Goal: Book appointment/travel/reservation

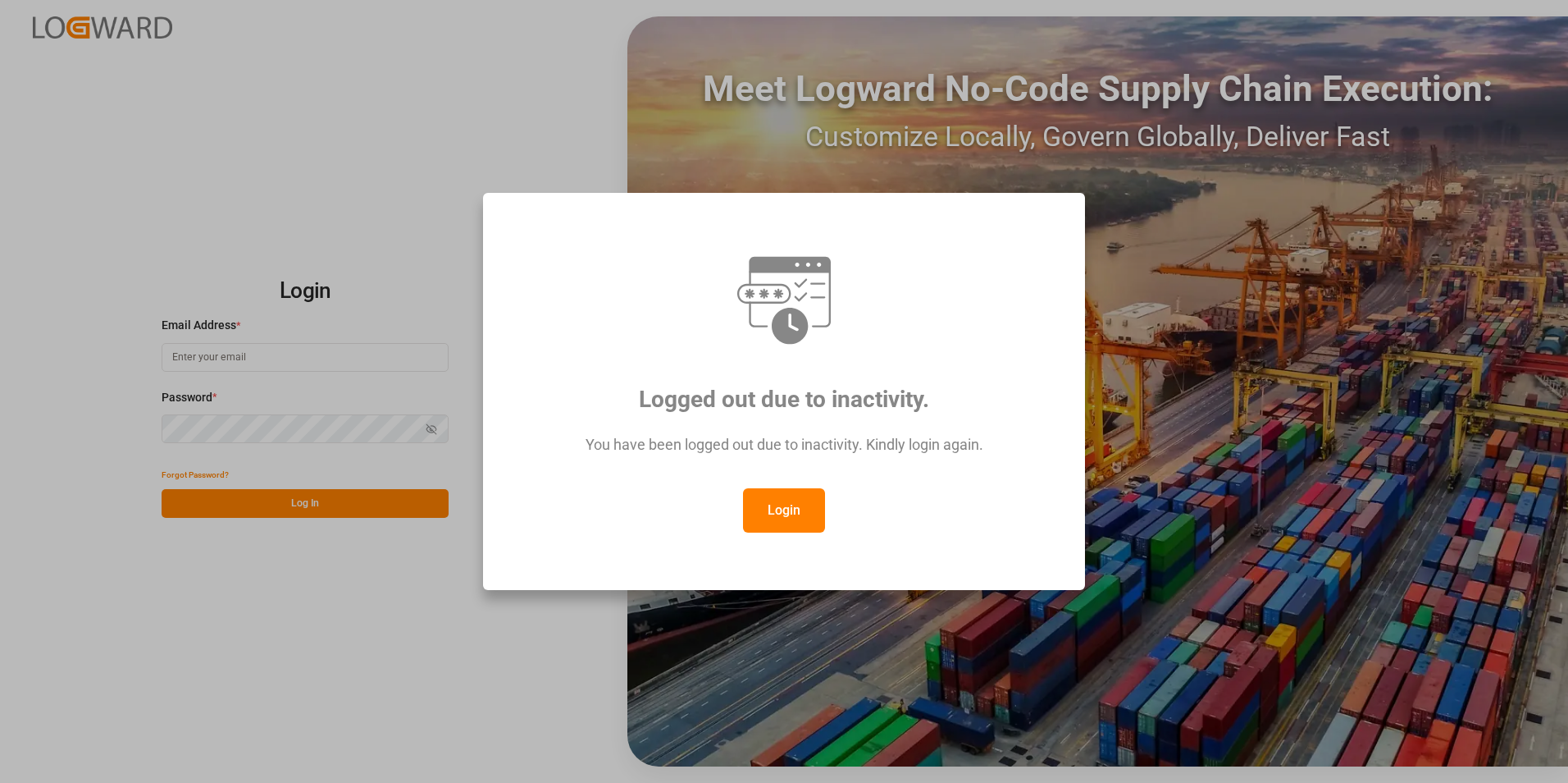
click at [787, 511] on button "Login" at bounding box center [784, 510] width 82 height 44
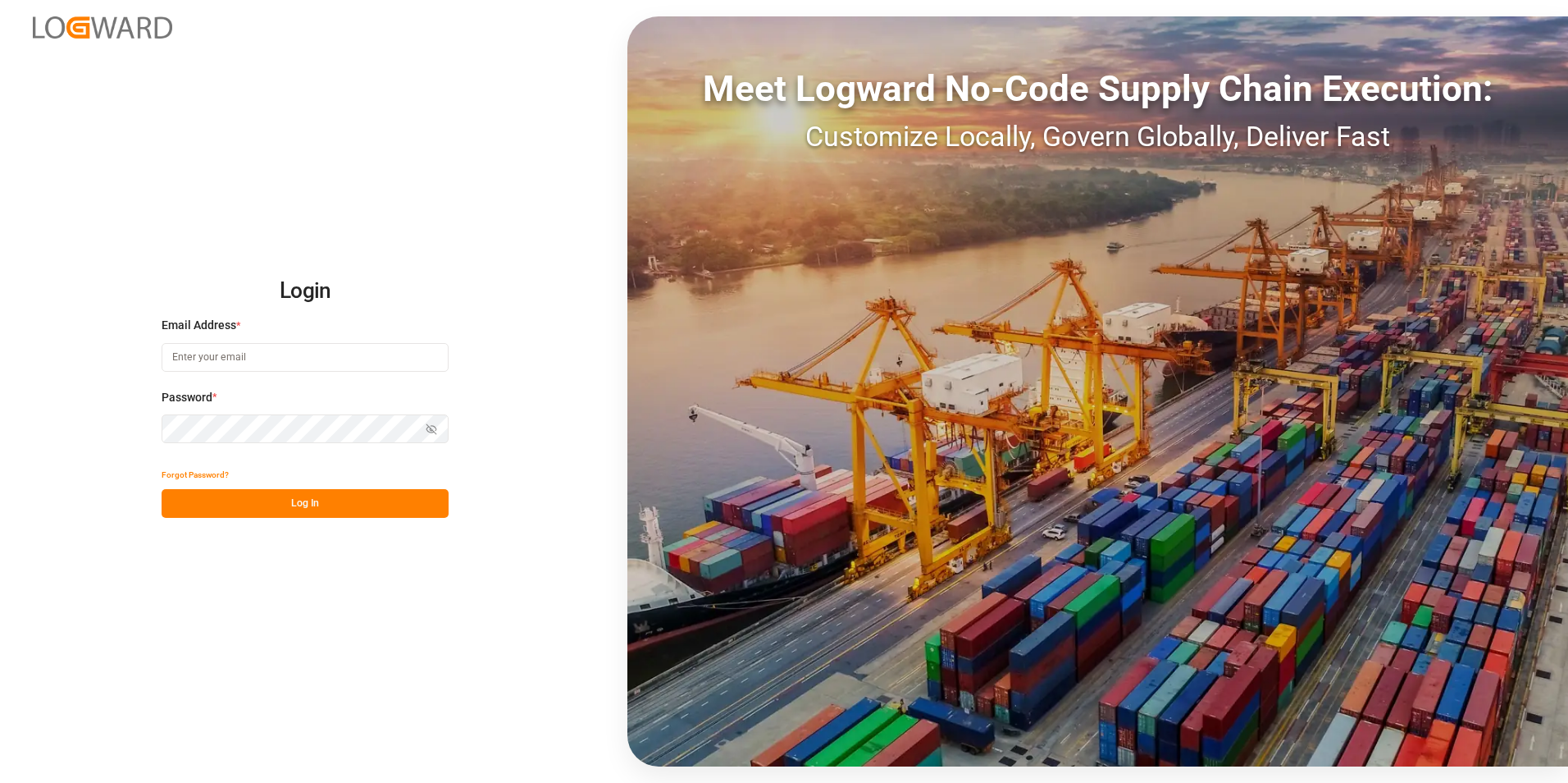
paste input "[EMAIL_ADDRESS][PERSON_NAME][DOMAIN_NAME]"
type input "[EMAIL_ADDRESS][PERSON_NAME][DOMAIN_NAME]"
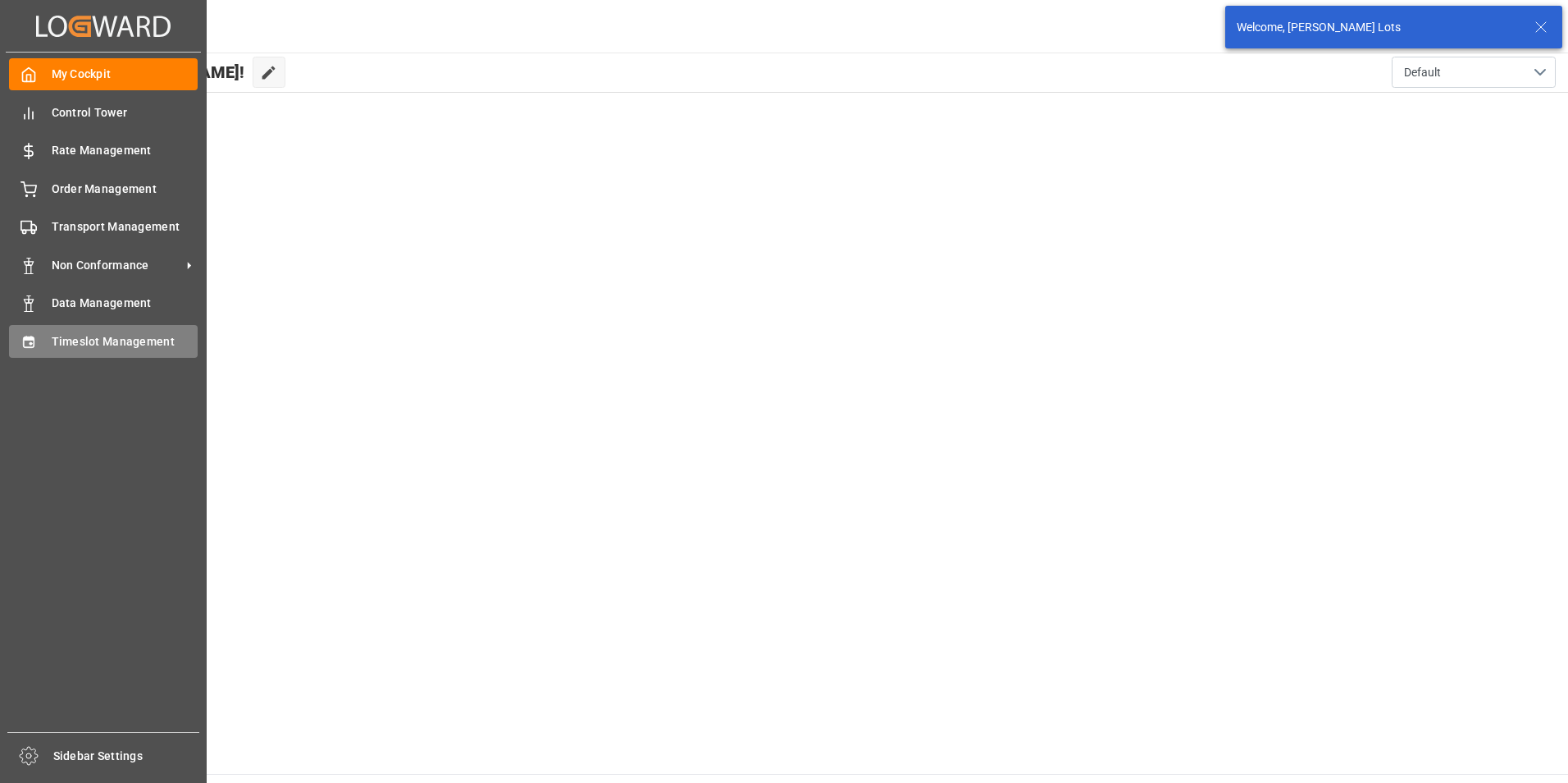
click at [91, 339] on span "Timeslot Management" at bounding box center [125, 341] width 147 height 17
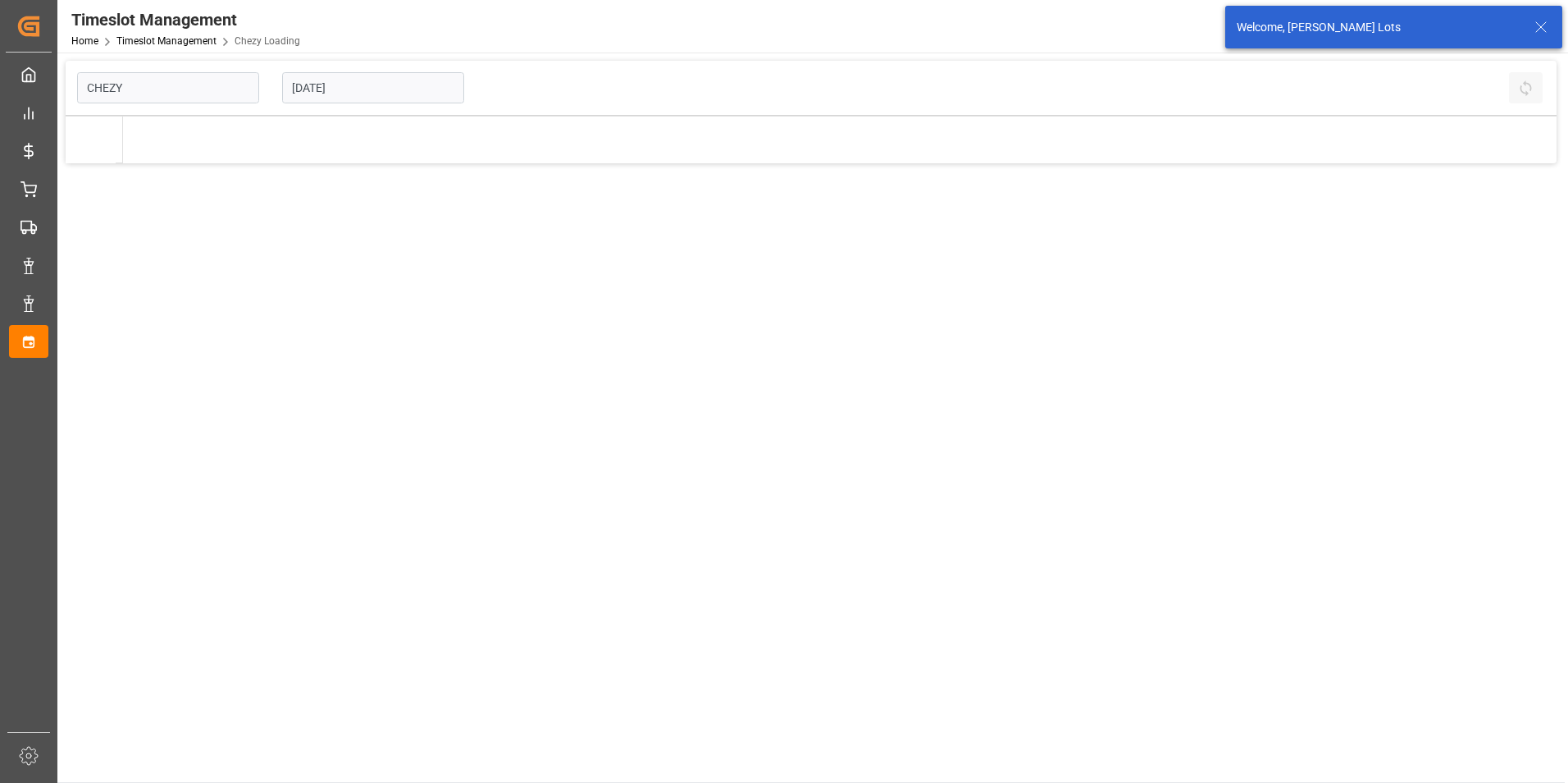
click at [311, 86] on input "[DATE]" at bounding box center [372, 88] width 182 height 31
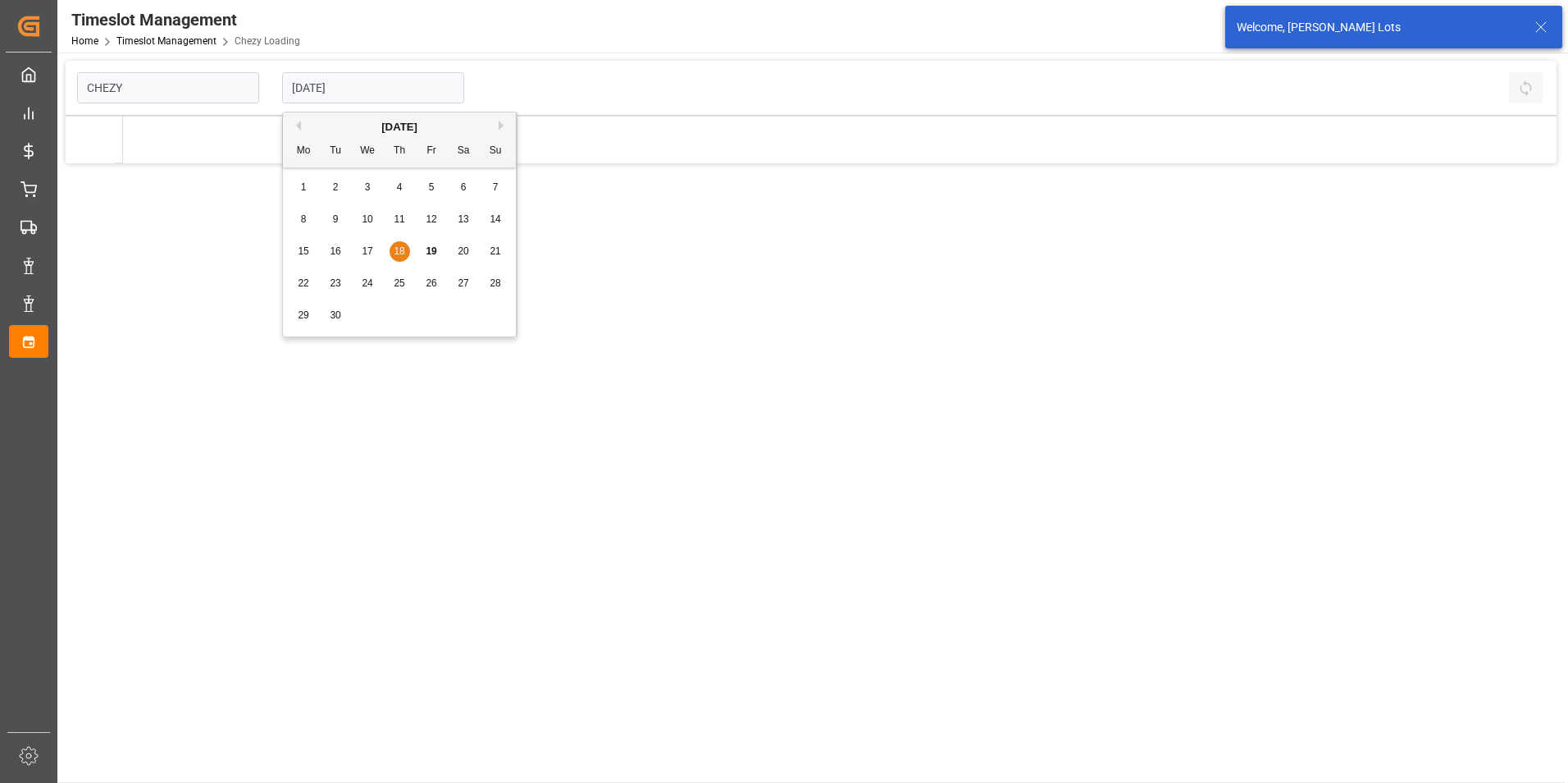
click at [297, 285] on div "Previous Month Next Month [DATE] Mo Tu We Th Fr Sa Su 1 2 3 4 5 6 7 8 9 10 11 1…" at bounding box center [399, 227] width 236 height 231
type input "Chezy Loading"
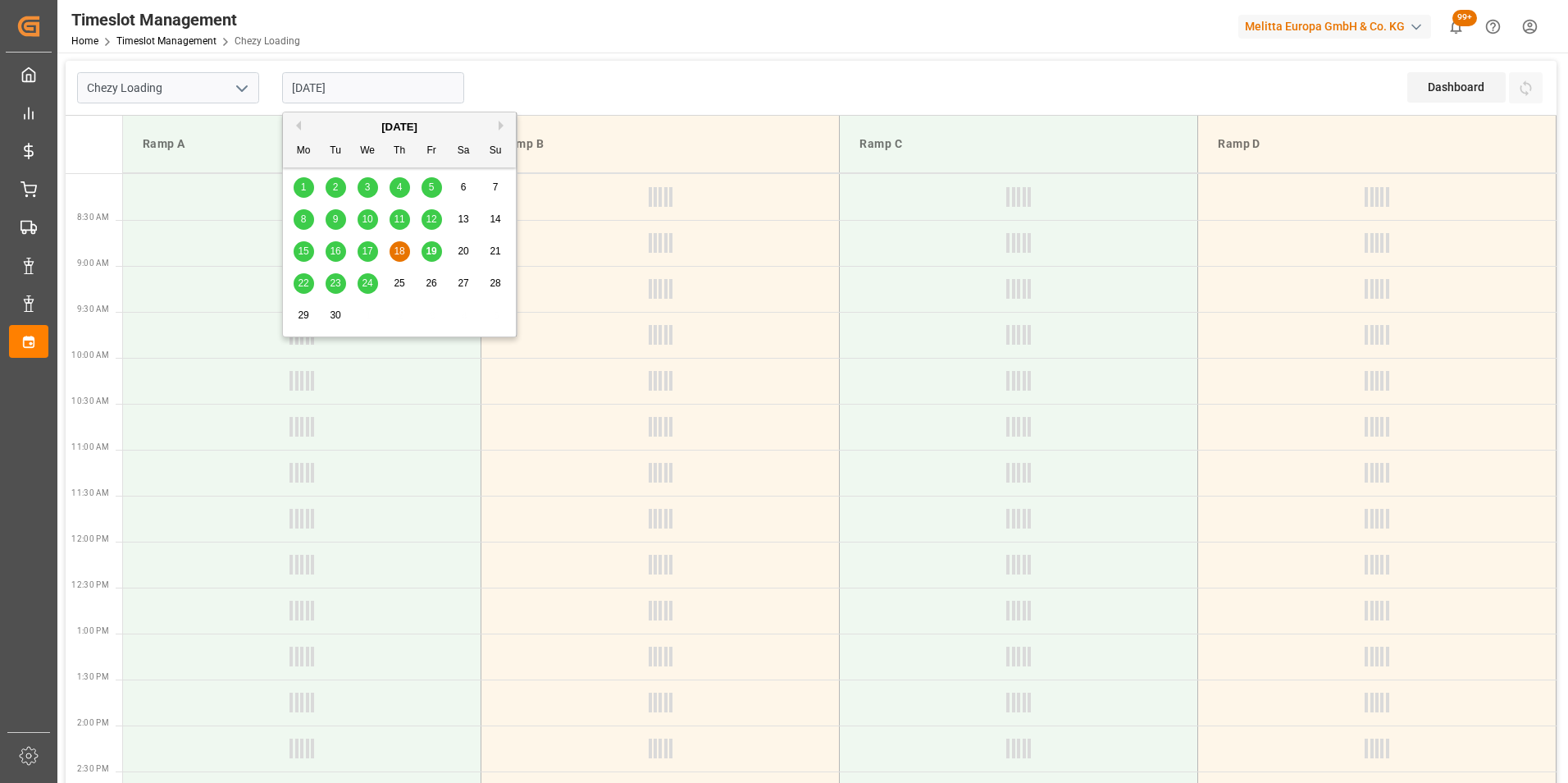
click at [303, 281] on span "22" at bounding box center [303, 283] width 11 height 12
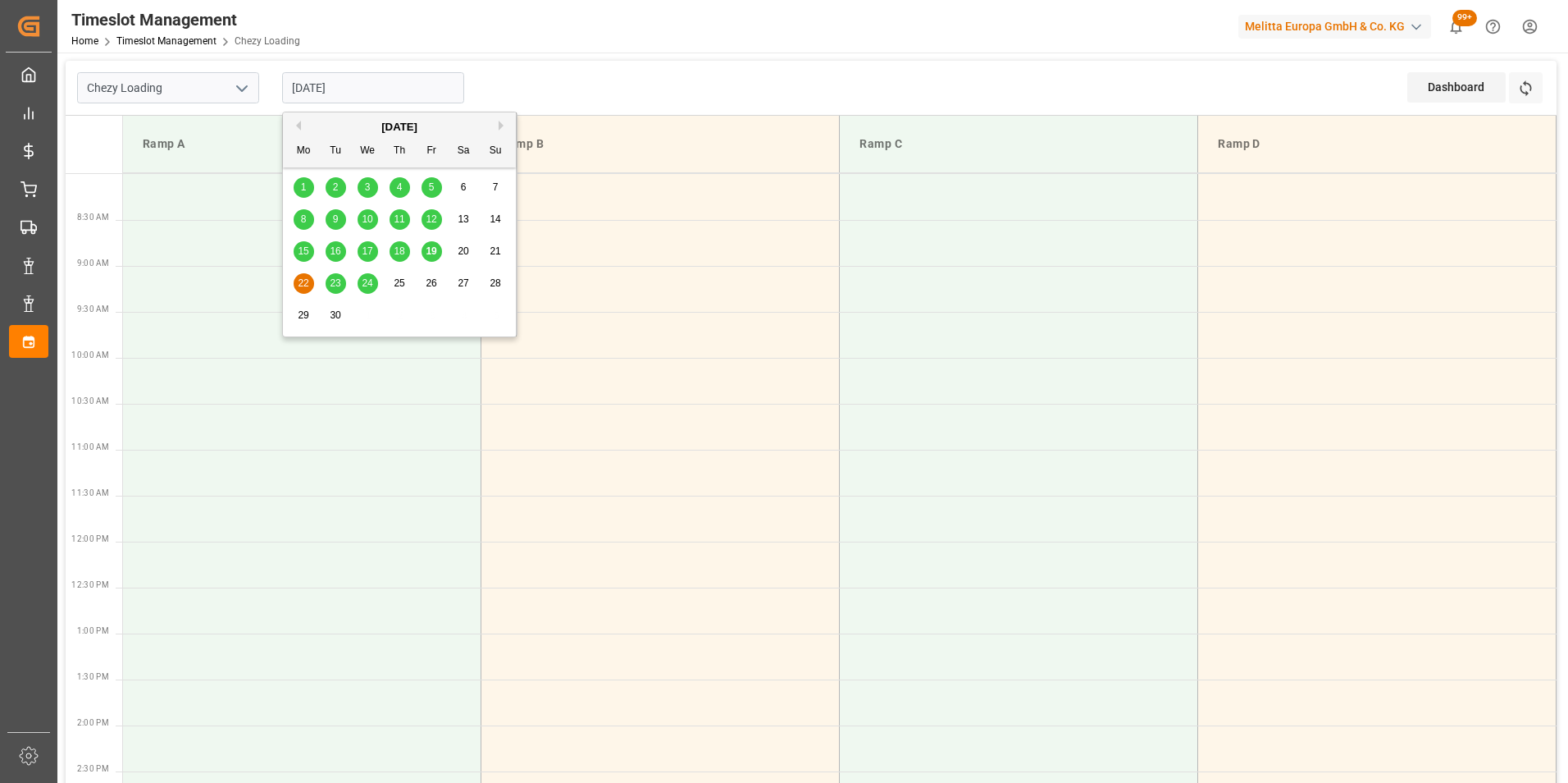
click at [360, 83] on input "[DATE]" at bounding box center [372, 88] width 182 height 31
click at [304, 278] on span "22" at bounding box center [303, 283] width 11 height 12
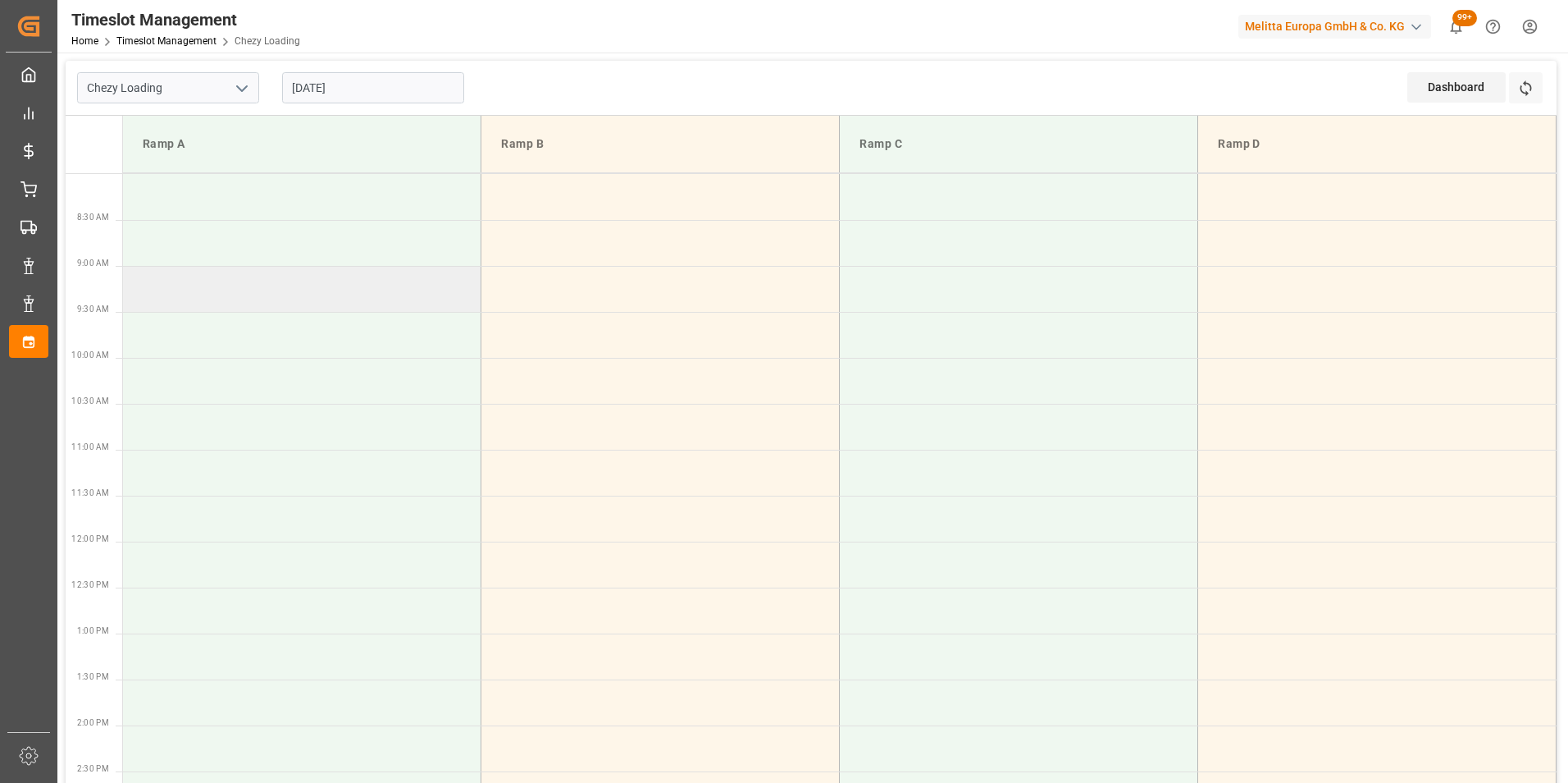
click at [323, 268] on td at bounding box center [302, 289] width 359 height 46
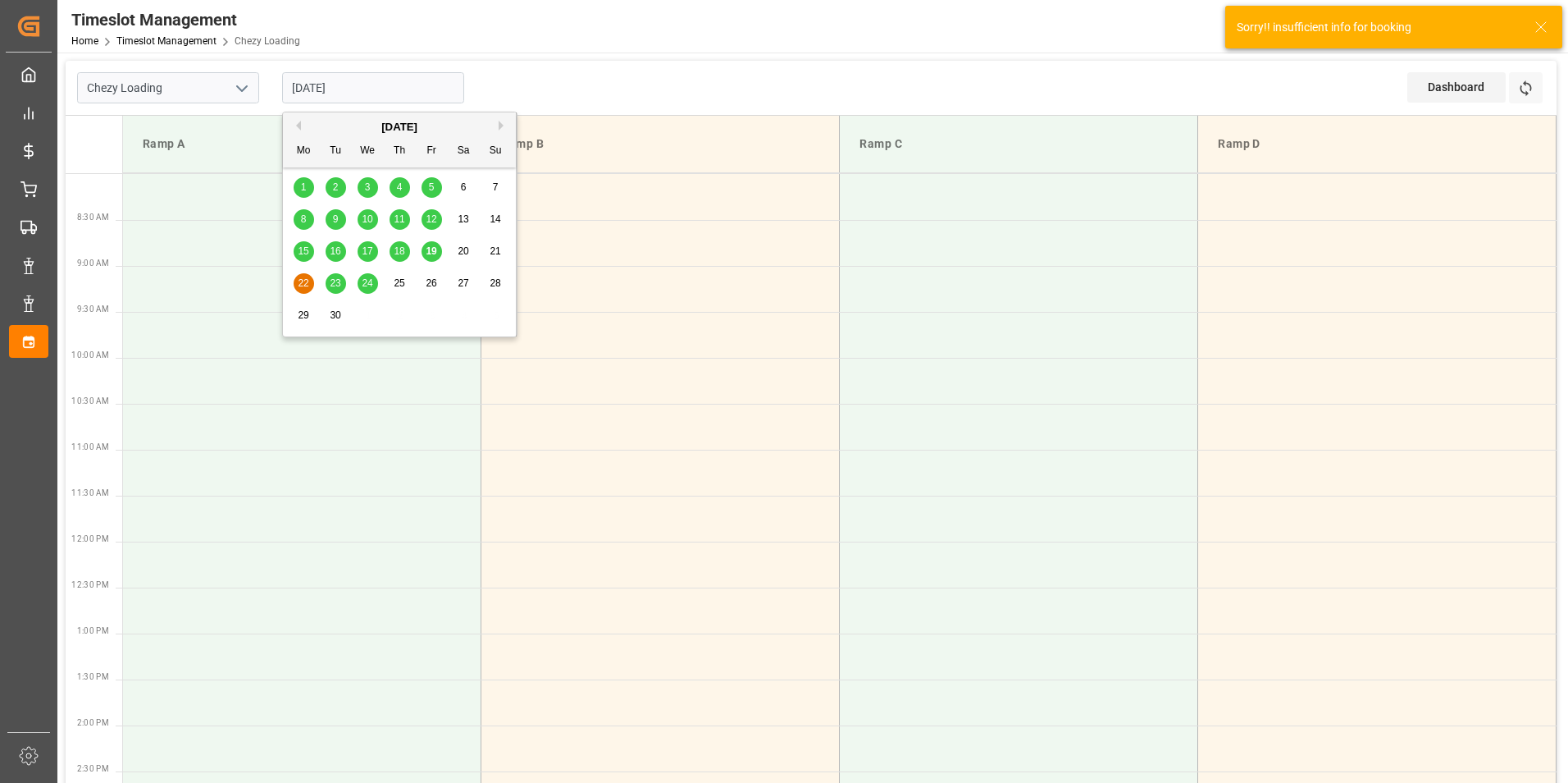
click at [325, 86] on input "[DATE]" at bounding box center [372, 88] width 182 height 31
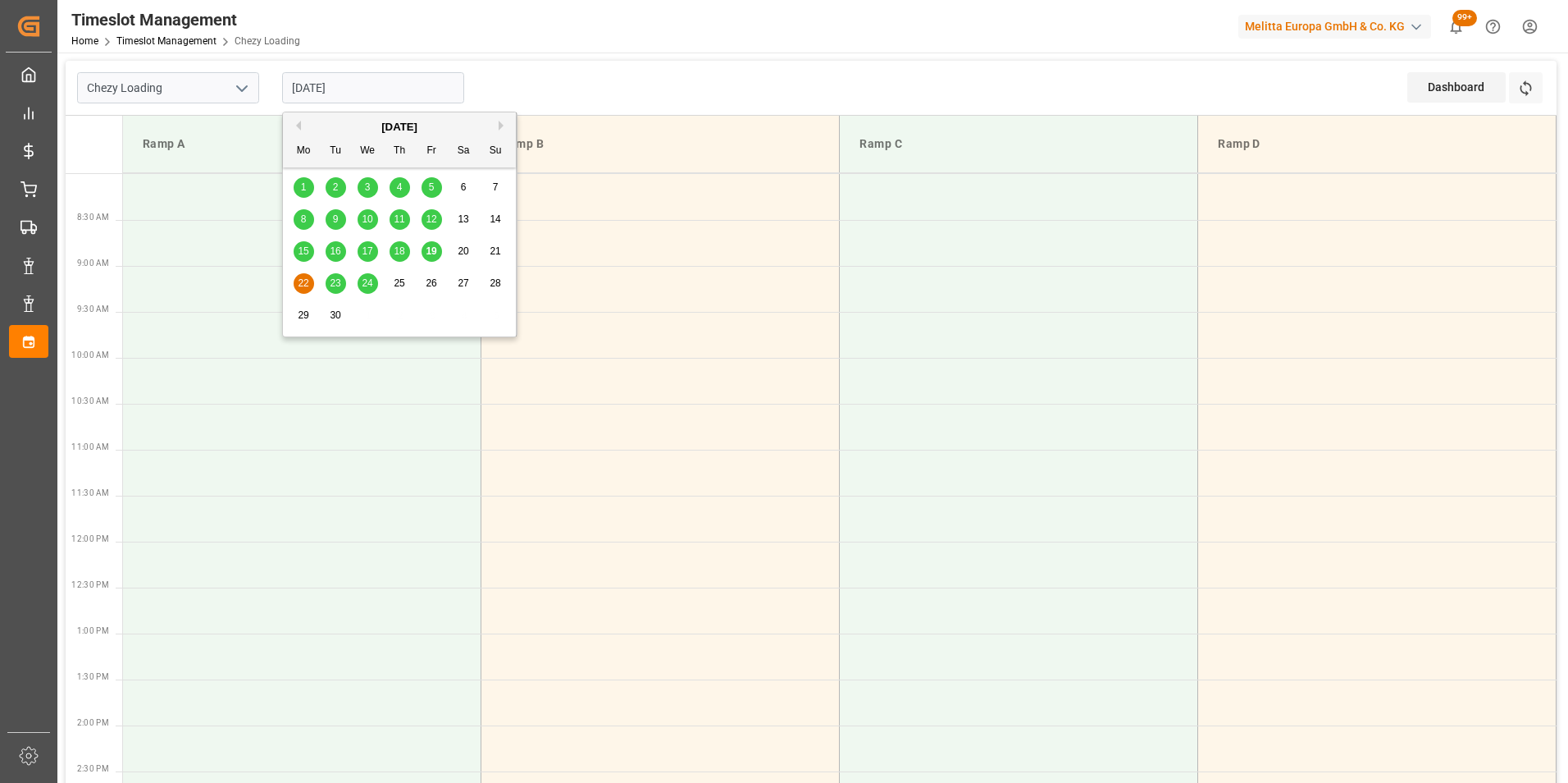
click at [433, 249] on span "19" at bounding box center [431, 251] width 11 height 12
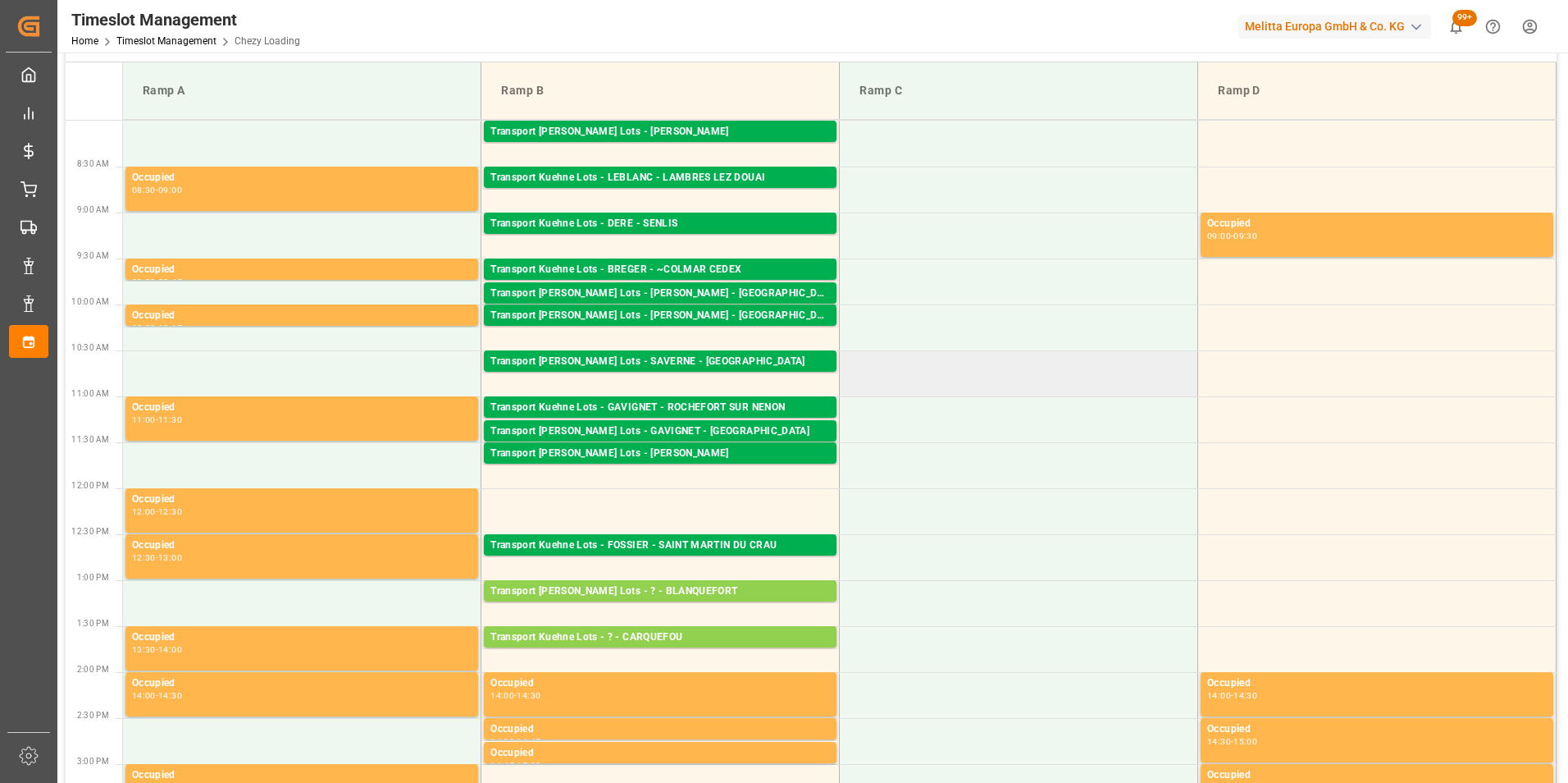
scroll to position [82, 0]
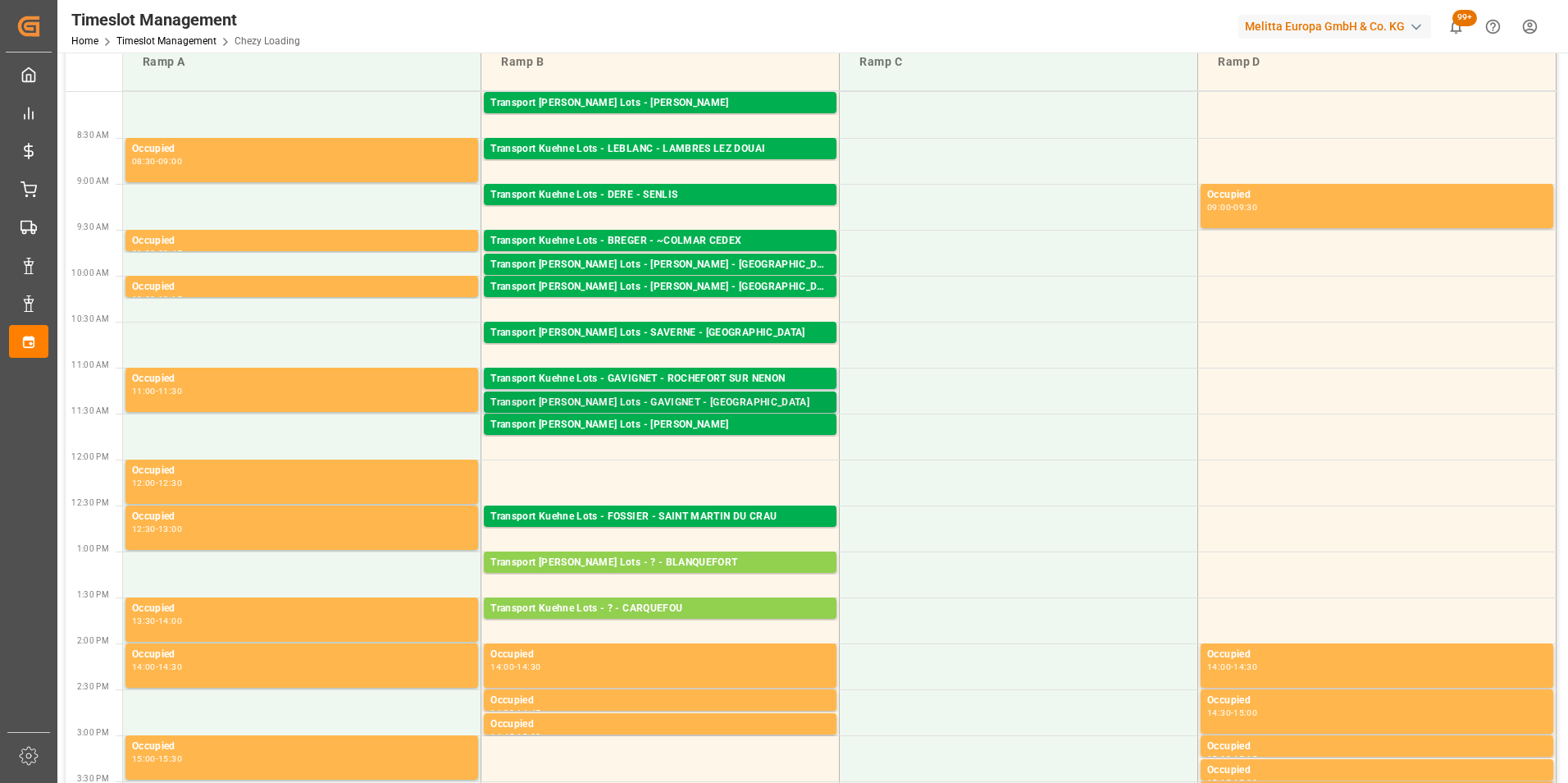
click at [702, 397] on div "Transport [PERSON_NAME] Lots - GAVIGNET - [GEOGRAPHIC_DATA]" at bounding box center [660, 402] width 339 height 16
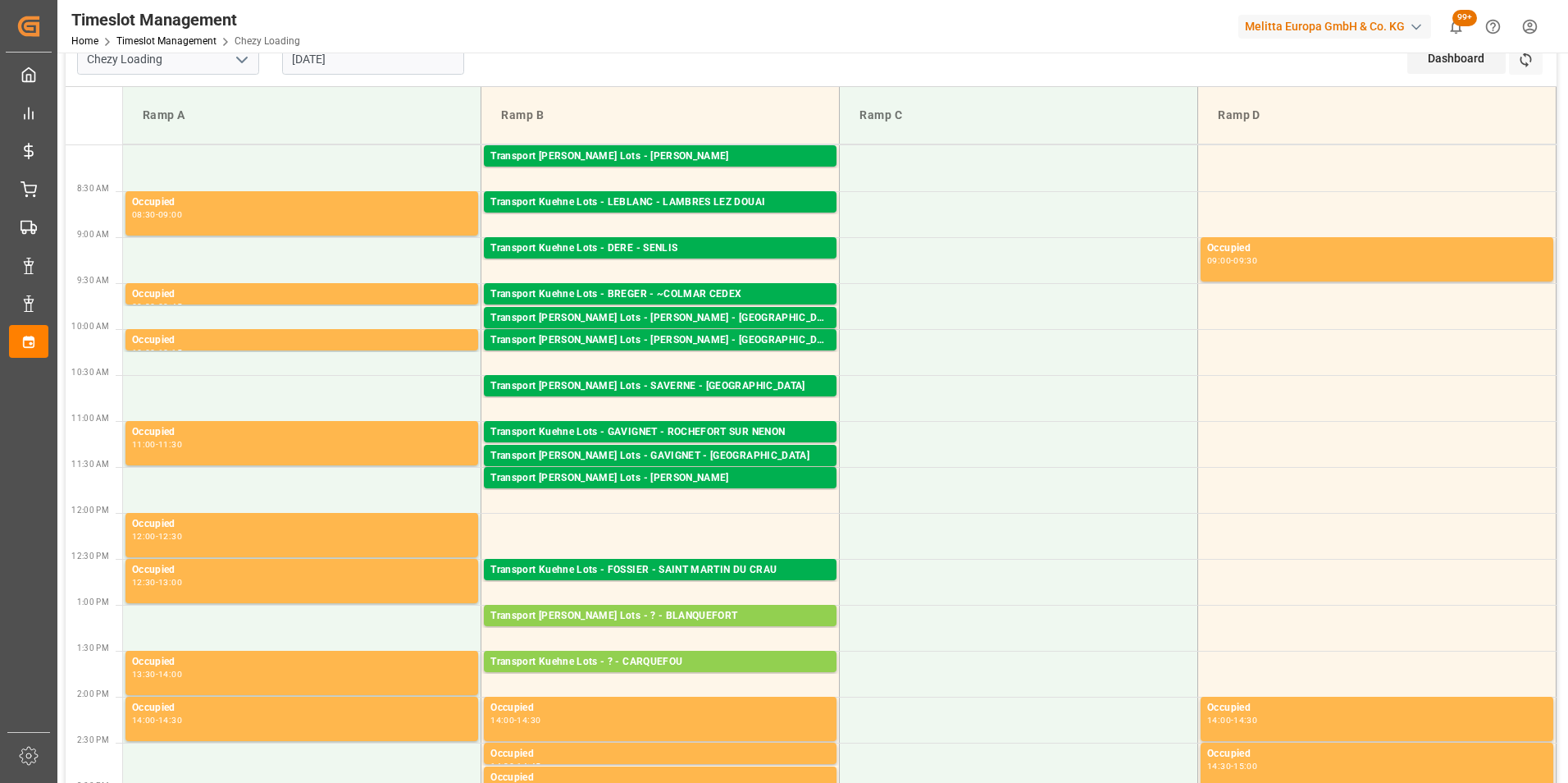
scroll to position [0, 0]
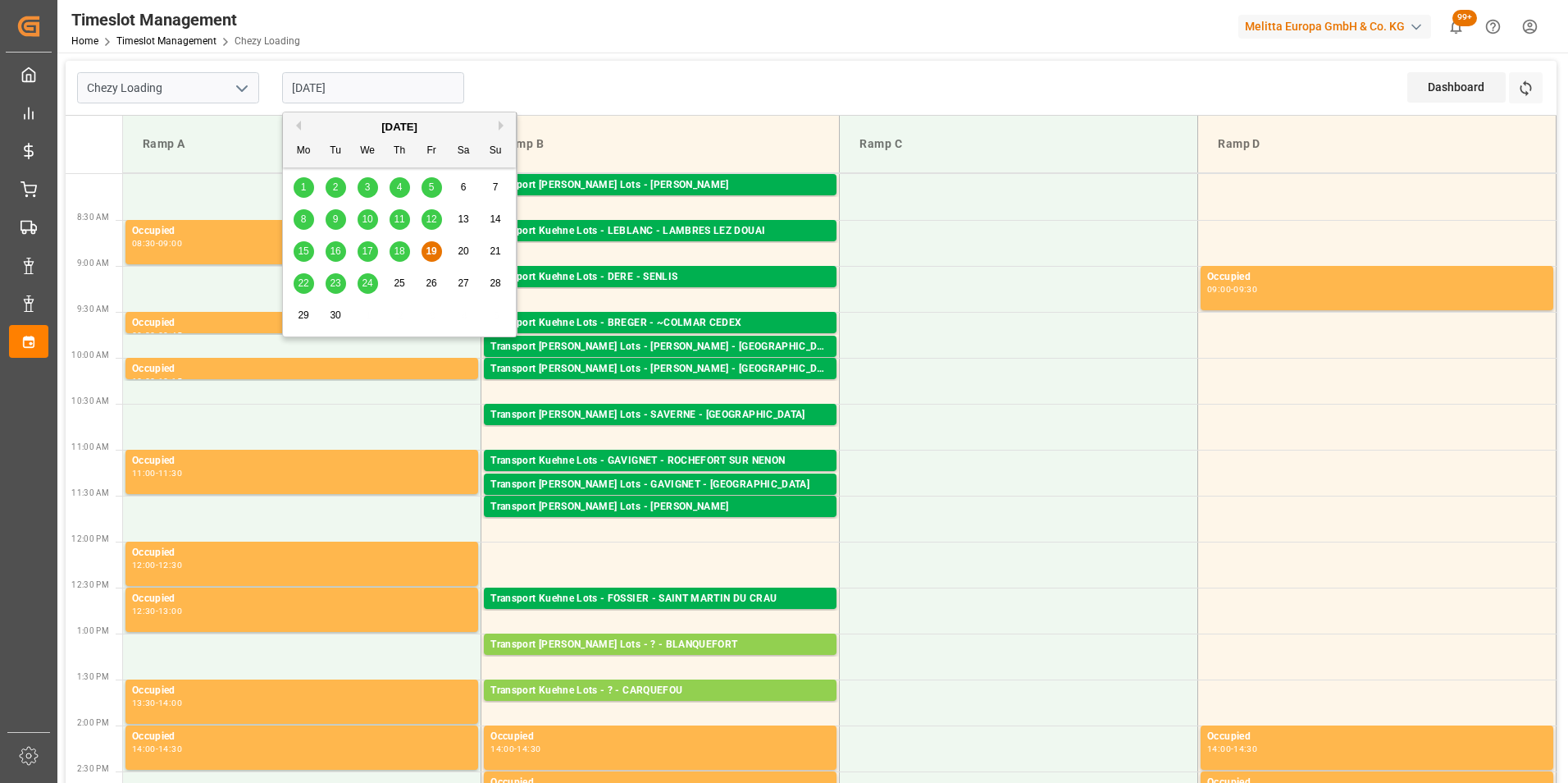
click at [310, 90] on input "[DATE]" at bounding box center [372, 88] width 182 height 31
click at [332, 282] on span "23" at bounding box center [335, 283] width 11 height 12
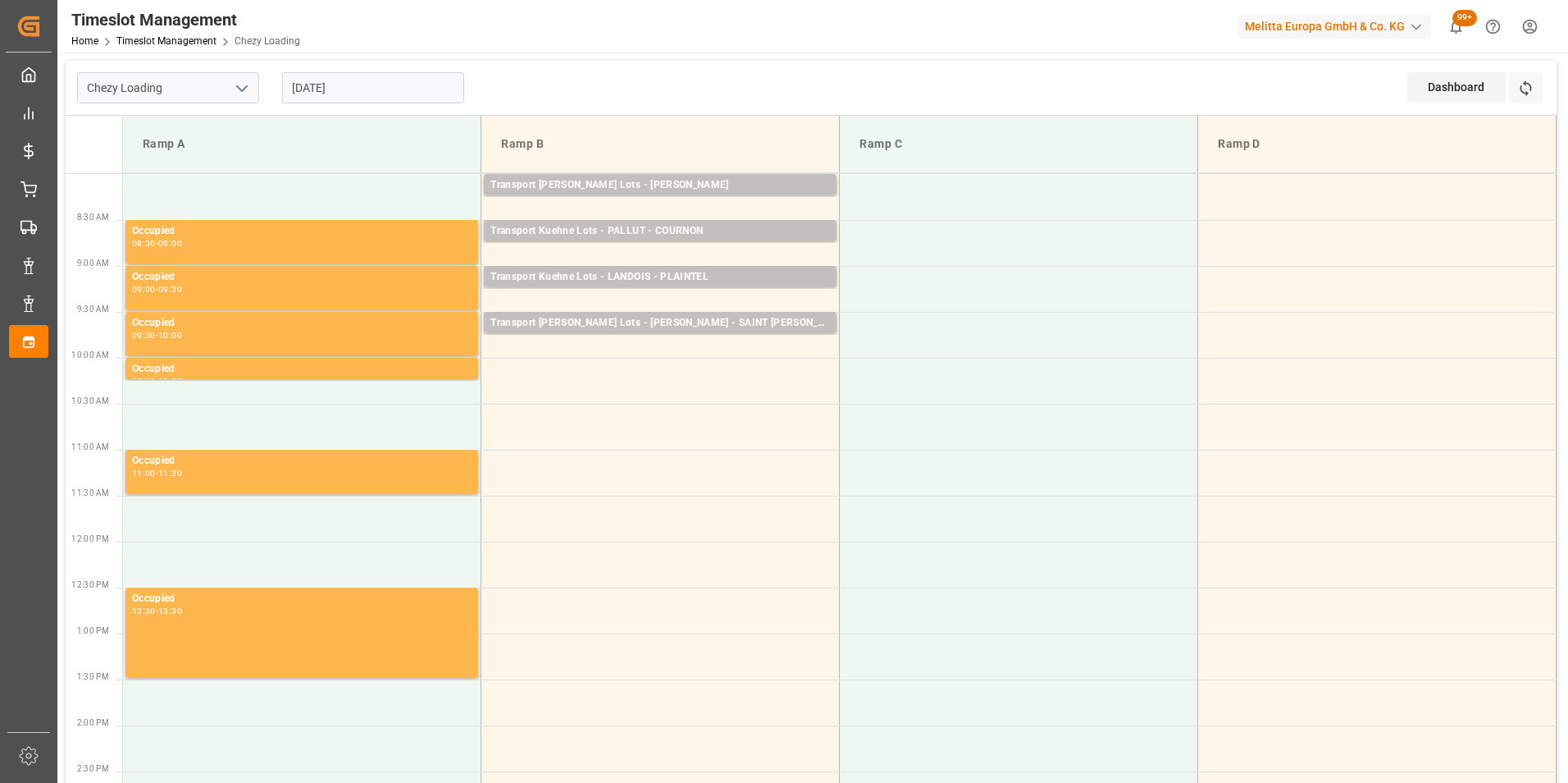
click at [316, 91] on input "[DATE]" at bounding box center [372, 88] width 182 height 31
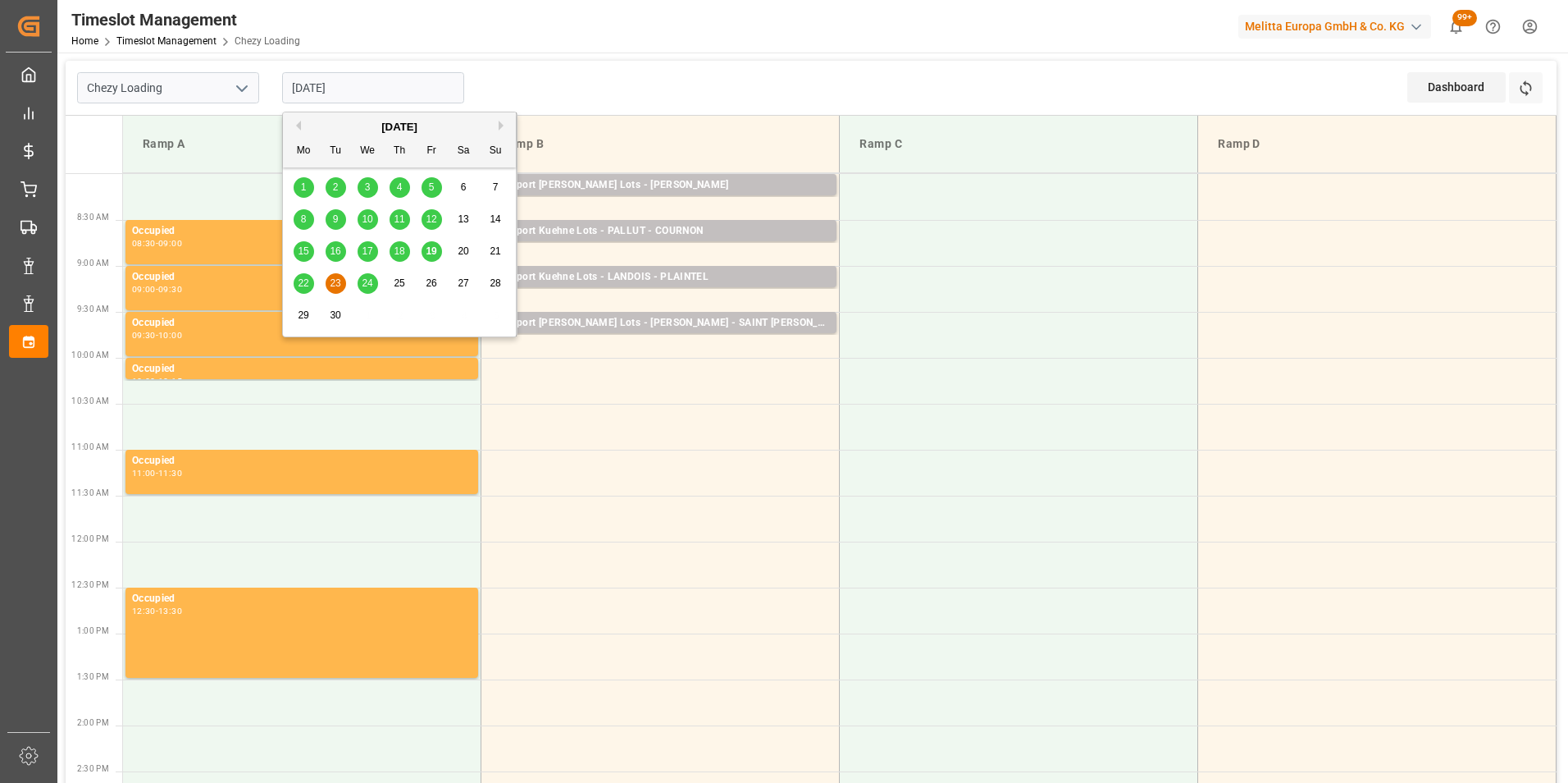
click at [306, 282] on span "22" at bounding box center [303, 283] width 11 height 12
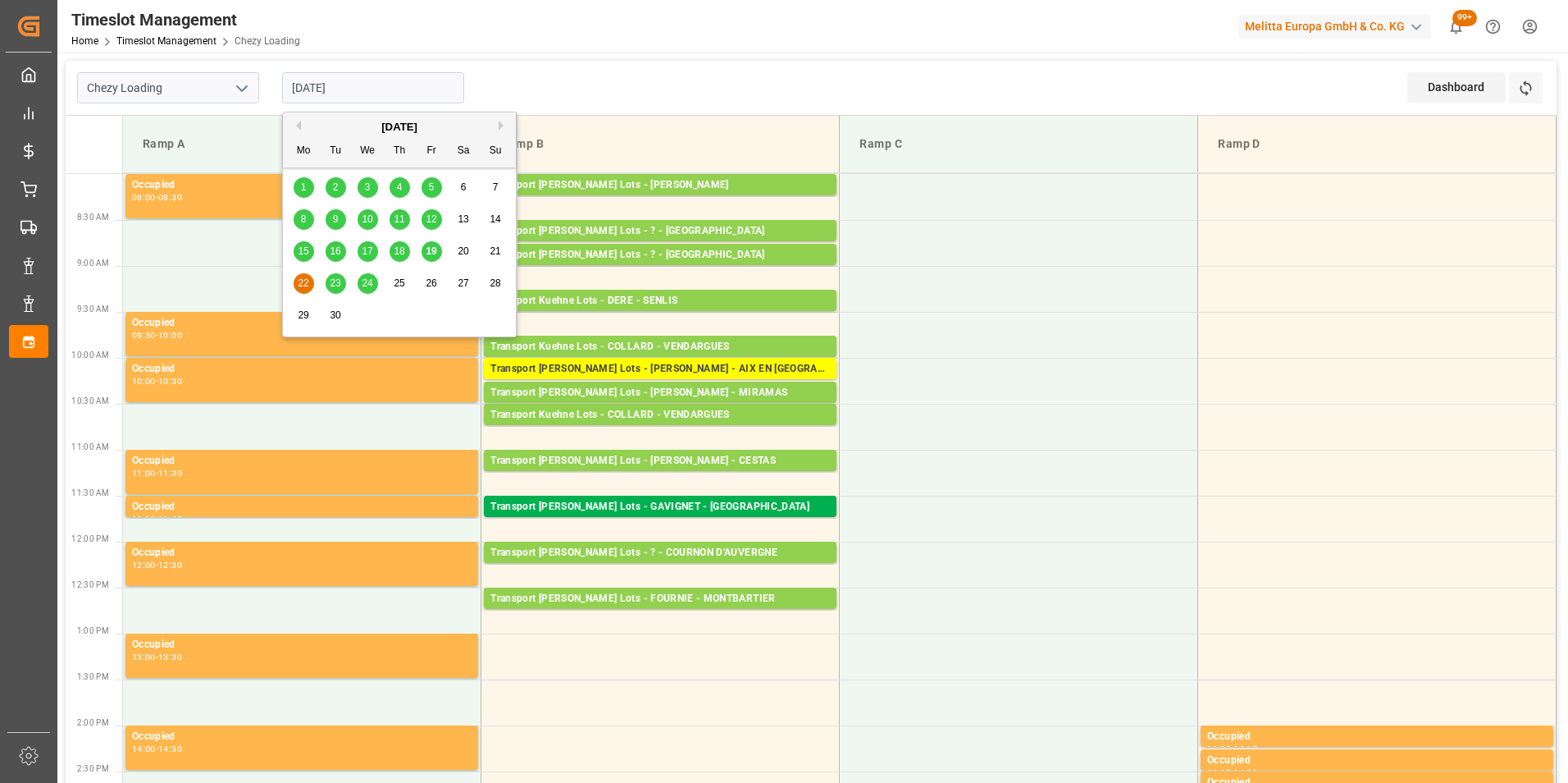
click at [336, 92] on input "[DATE]" at bounding box center [372, 88] width 182 height 31
click at [433, 252] on span "19" at bounding box center [431, 251] width 11 height 12
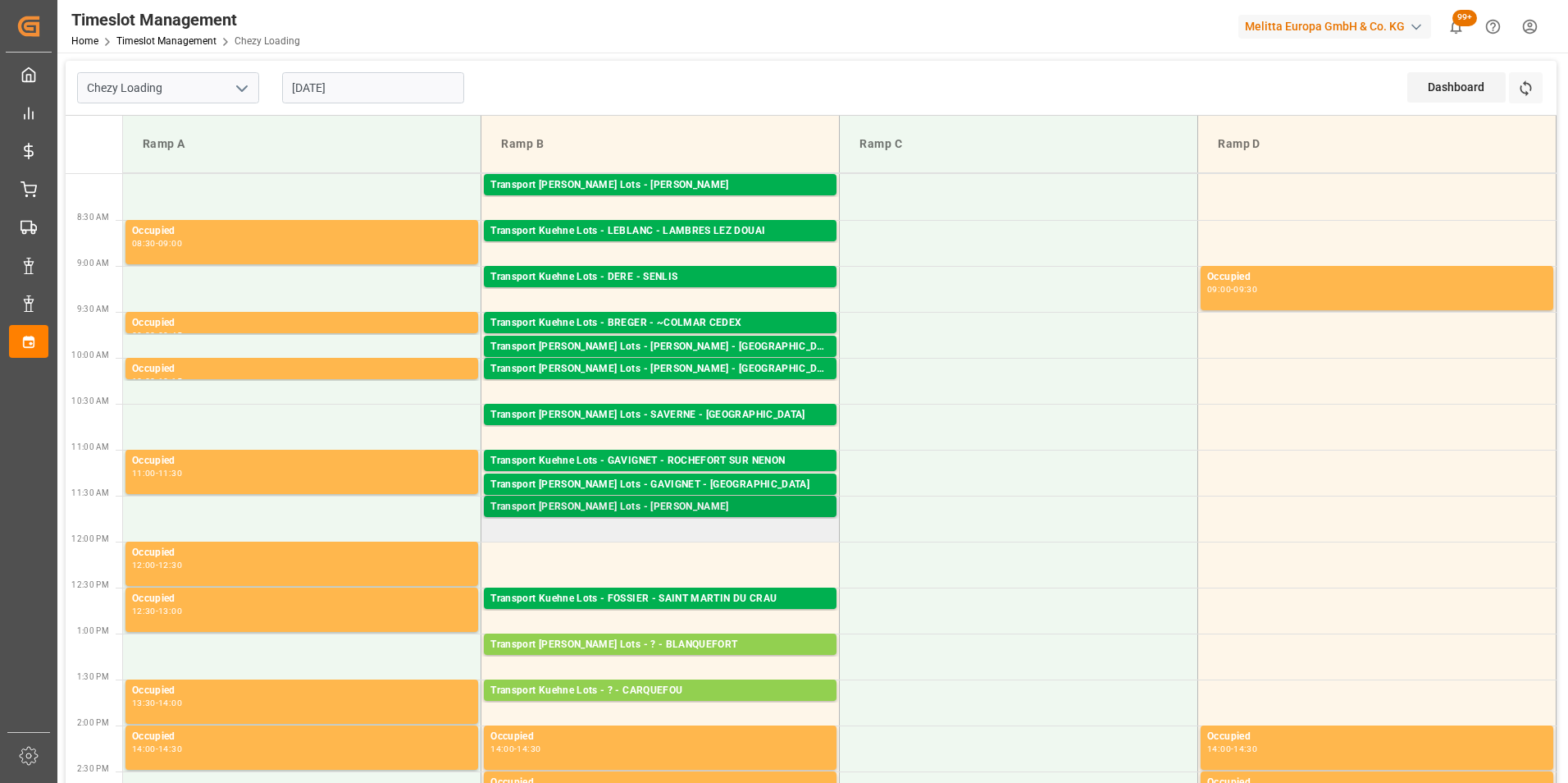
click at [694, 505] on div "Transport [PERSON_NAME] Lots - [PERSON_NAME]" at bounding box center [660, 507] width 339 height 16
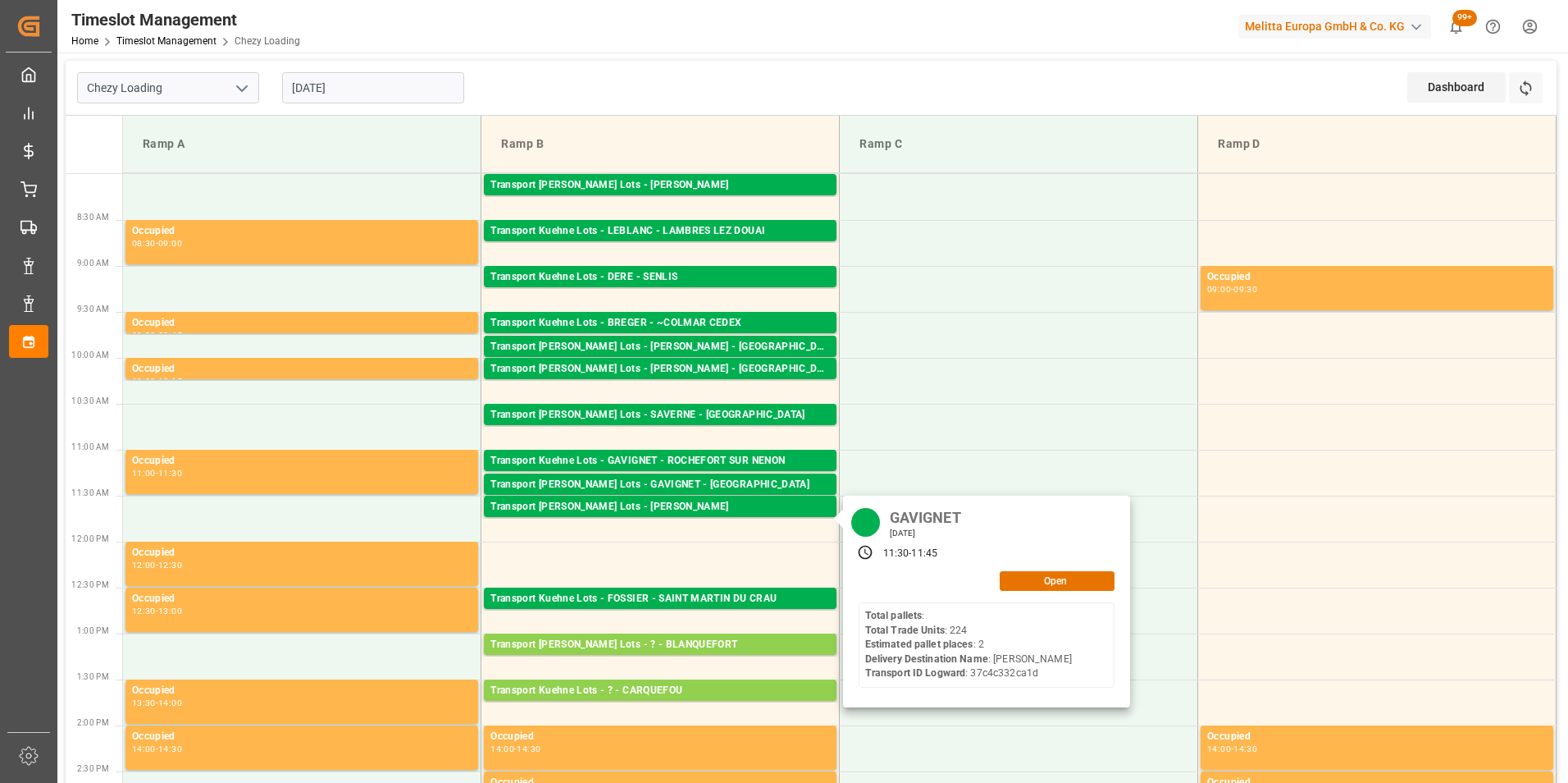
click at [342, 87] on input "[DATE]" at bounding box center [372, 88] width 182 height 31
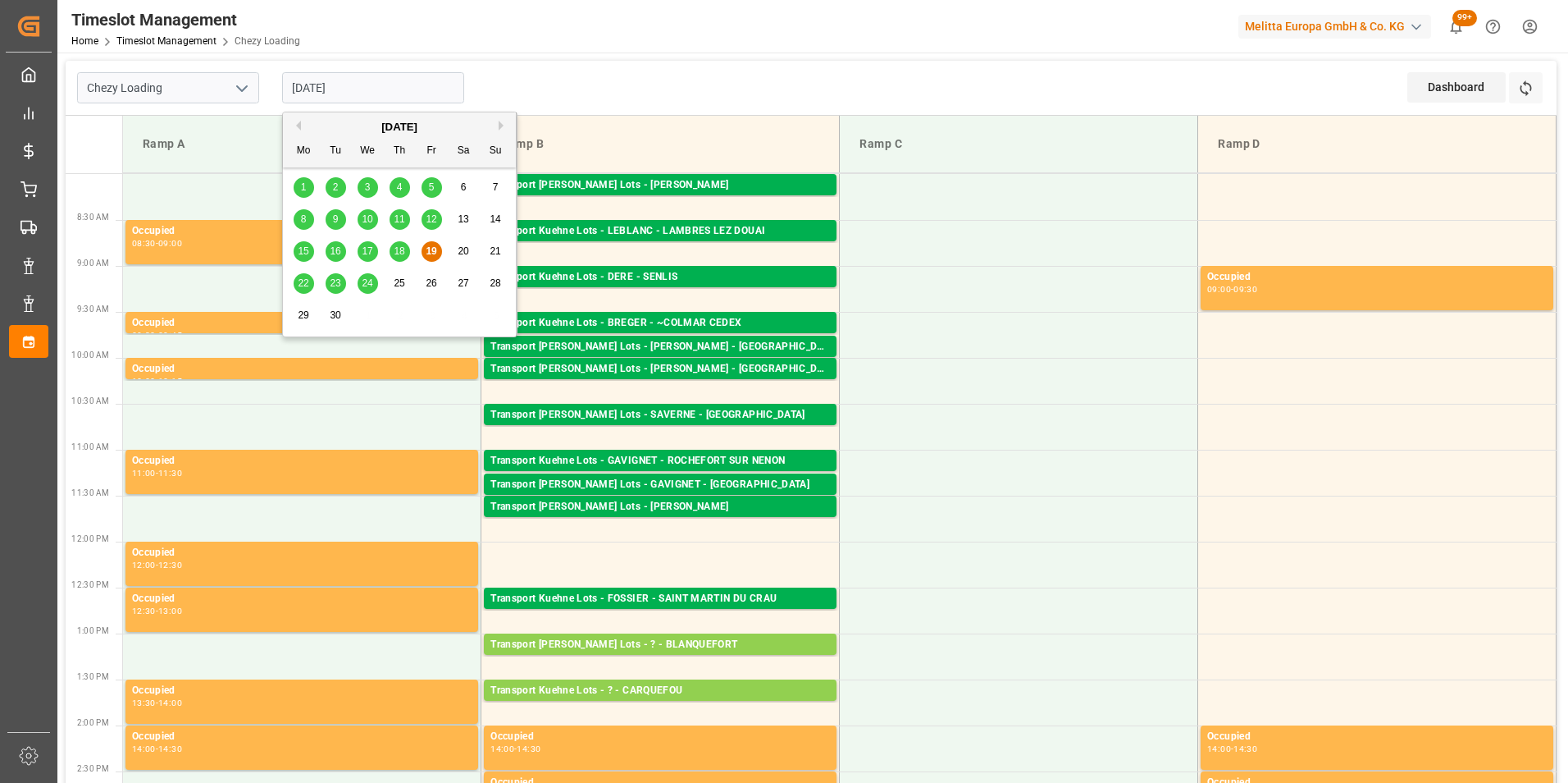
click at [304, 285] on span "22" at bounding box center [303, 283] width 11 height 12
type input "[DATE]"
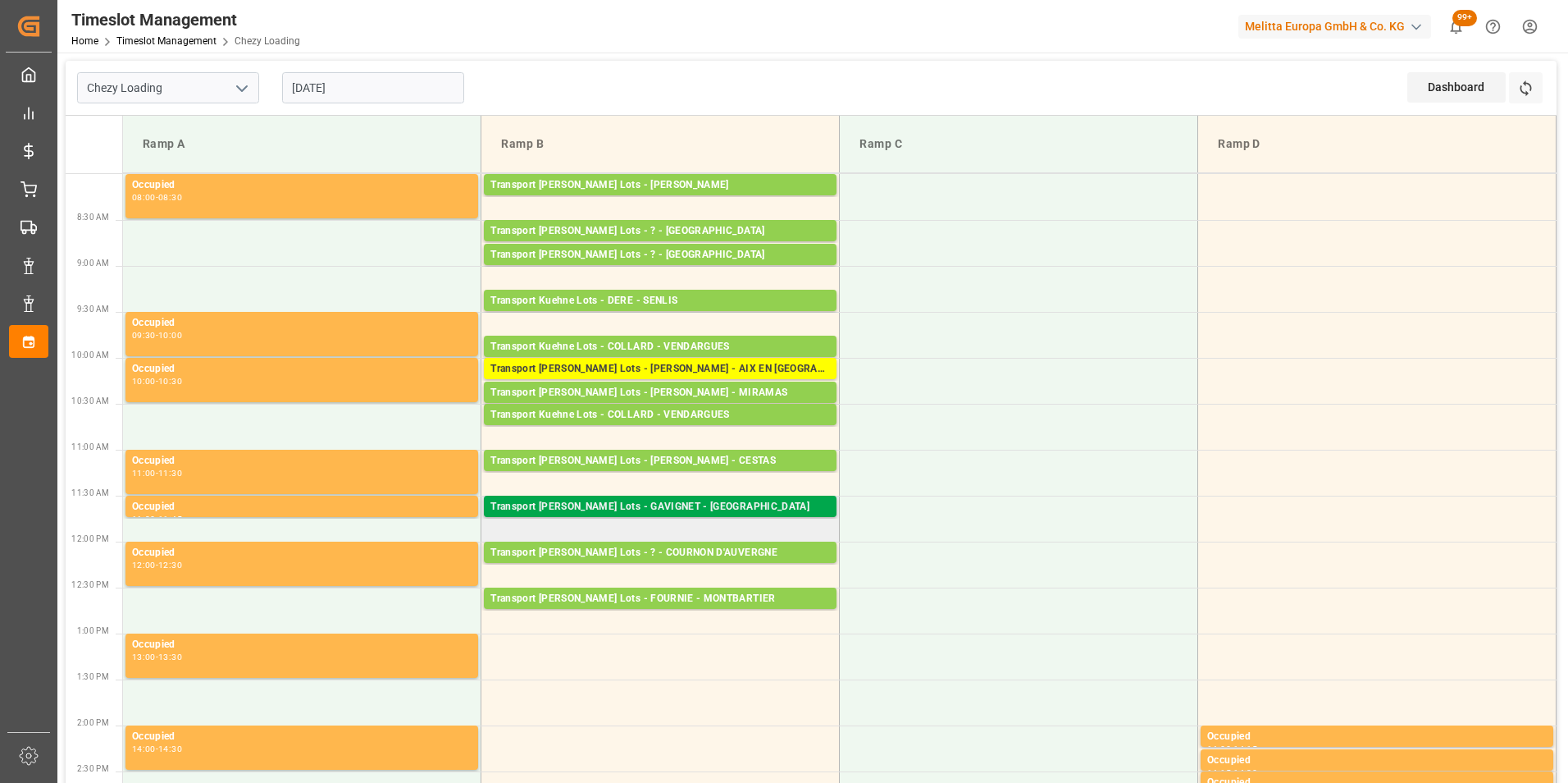
click at [683, 511] on div "Transport [PERSON_NAME] Lots - GAVIGNET - [GEOGRAPHIC_DATA]" at bounding box center [660, 507] width 339 height 16
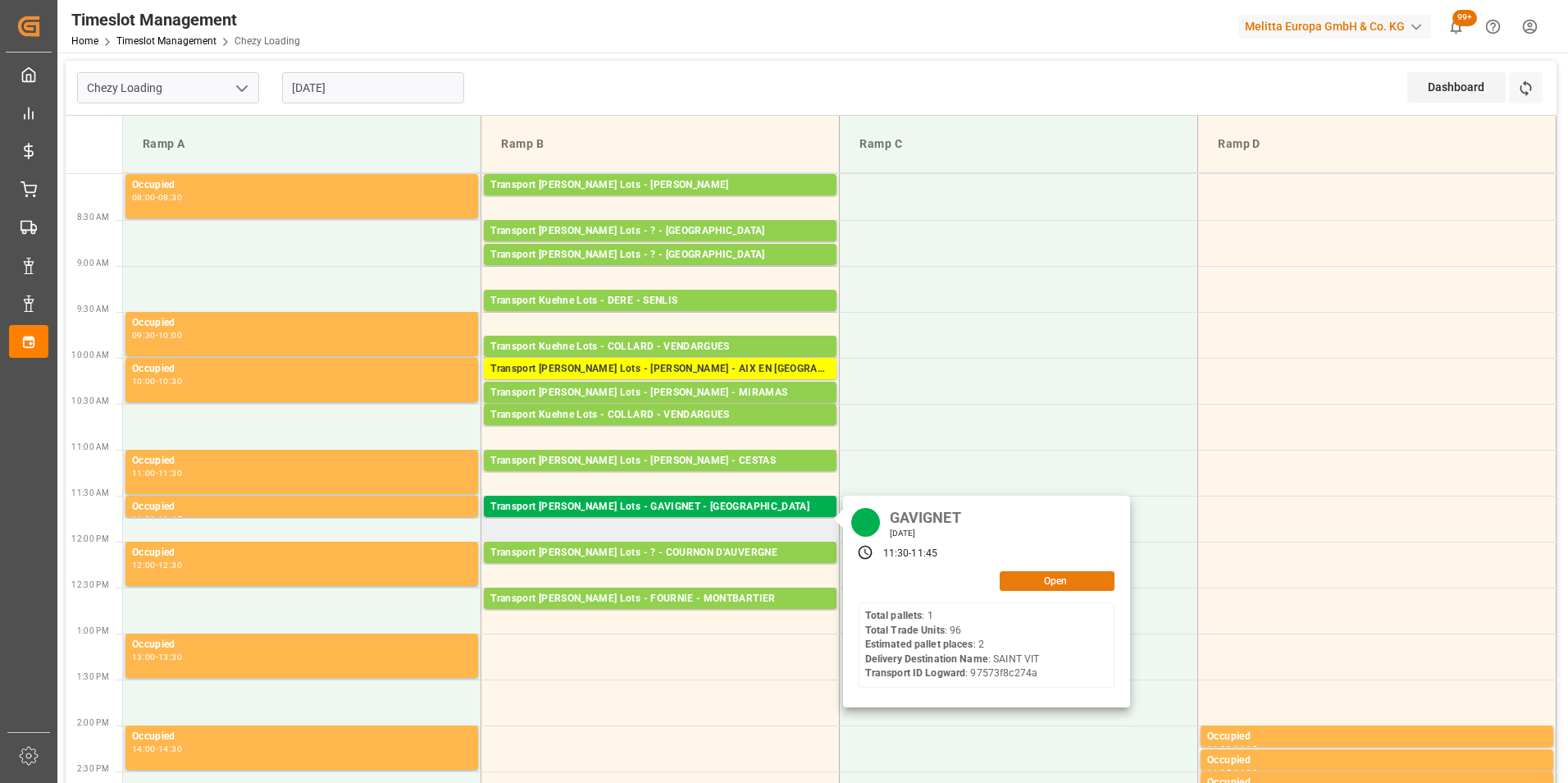
click at [1047, 574] on button "Open" at bounding box center [1057, 581] width 114 height 19
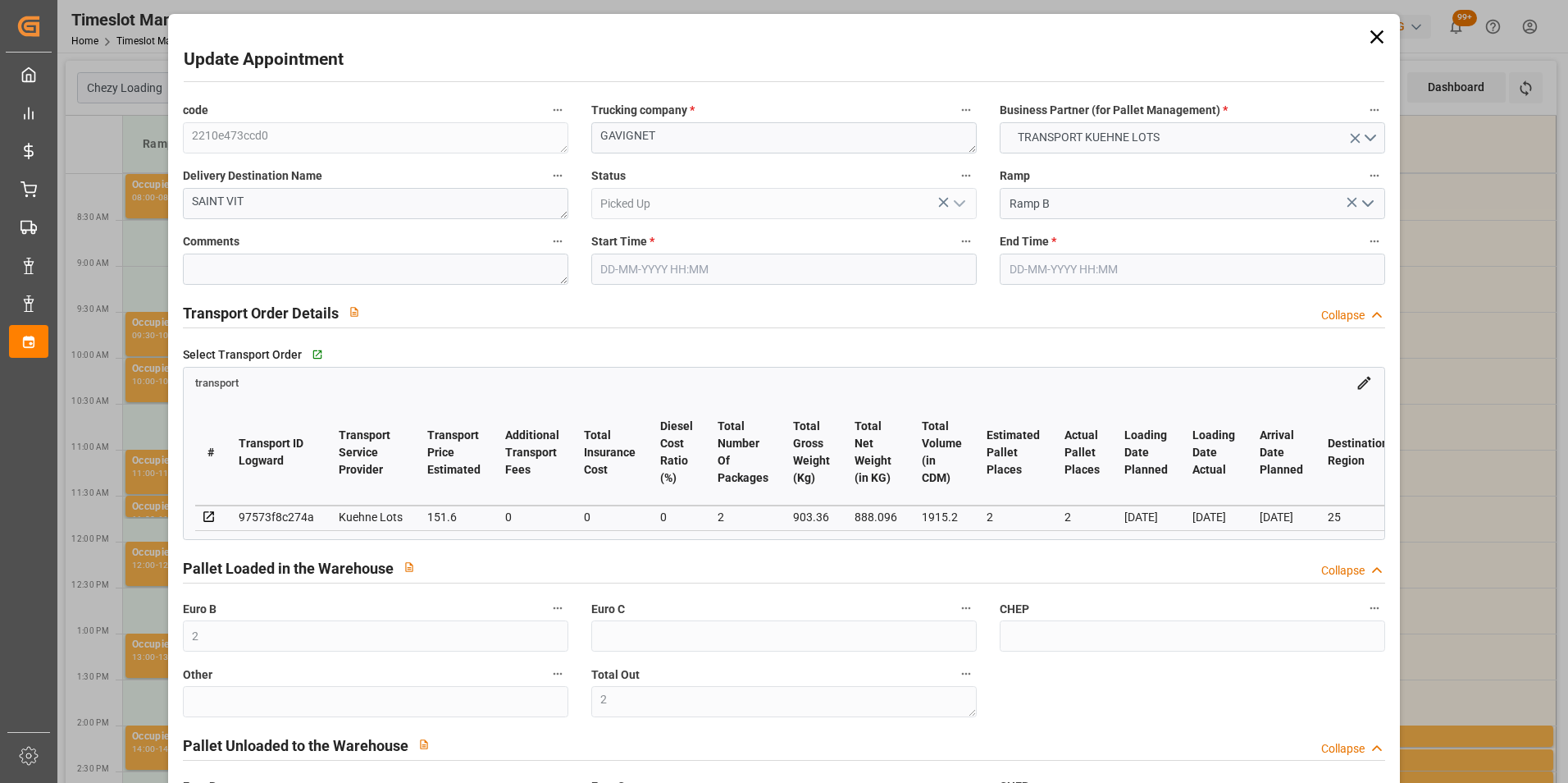
type input "2"
type input "151.6"
type input "0"
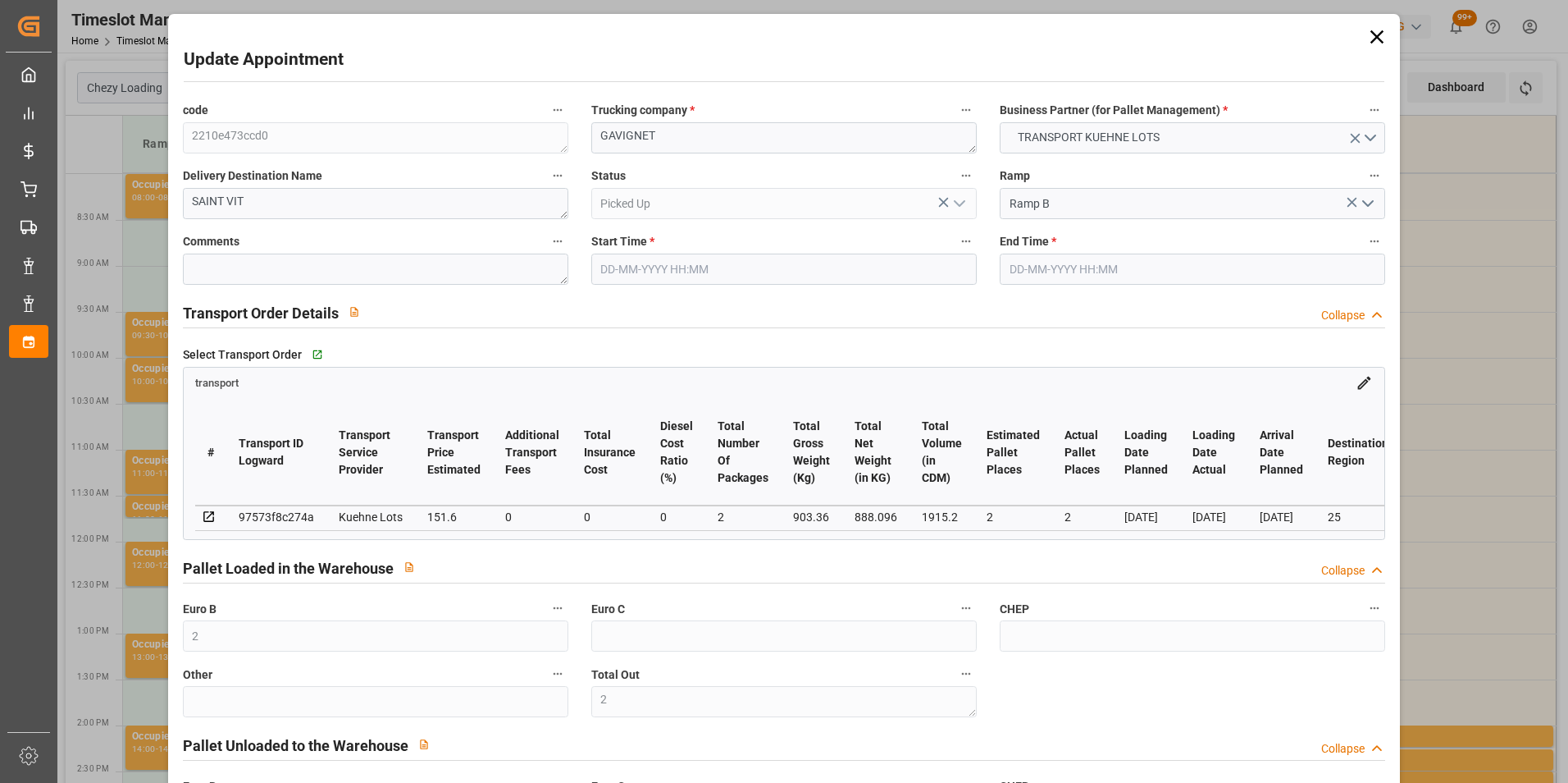
type input "0"
type input "151.6"
type input "0"
type input "2"
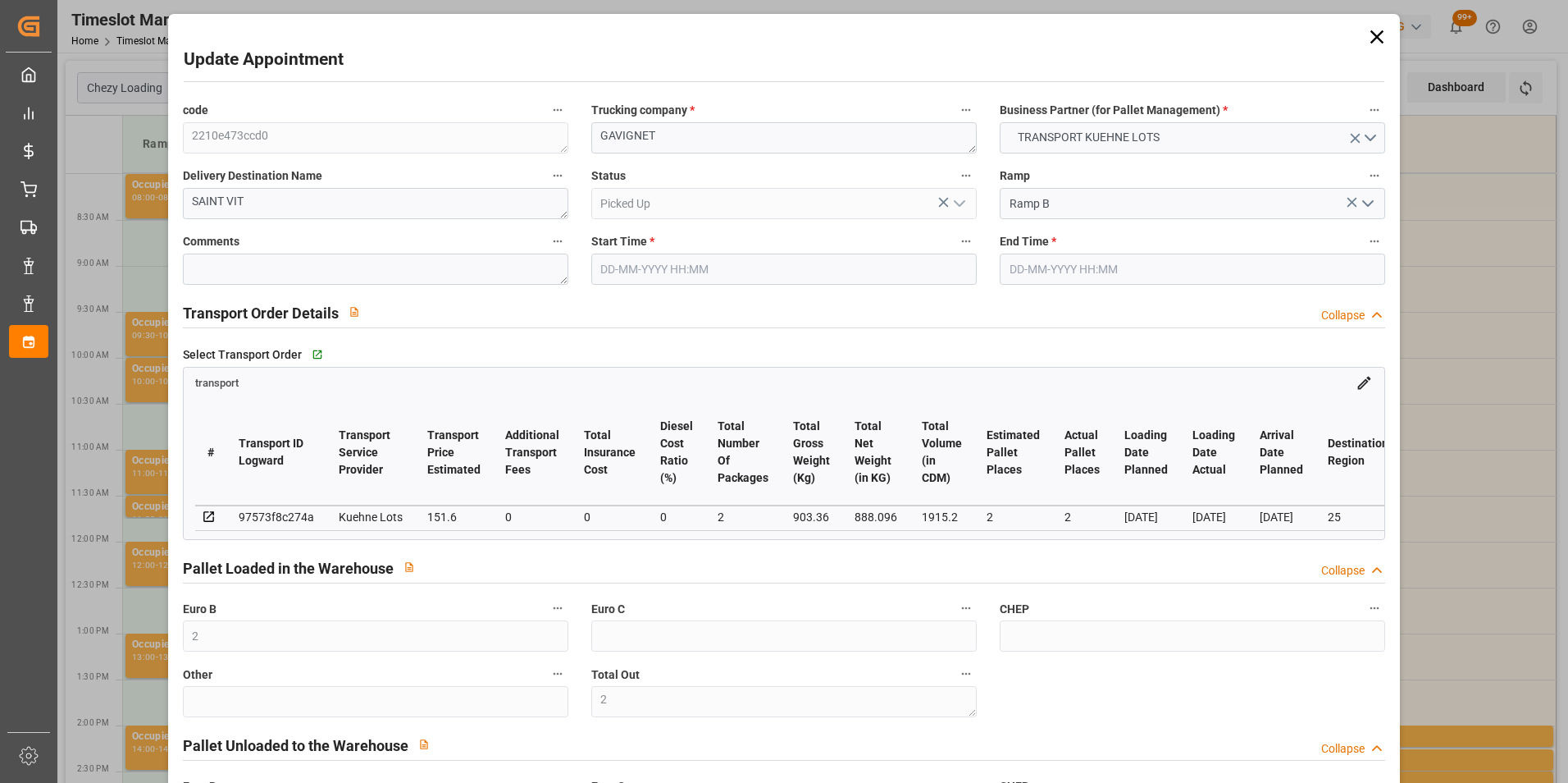
type input "888.096"
type input "973.8"
type input "1915.2"
type input "25"
type input "1"
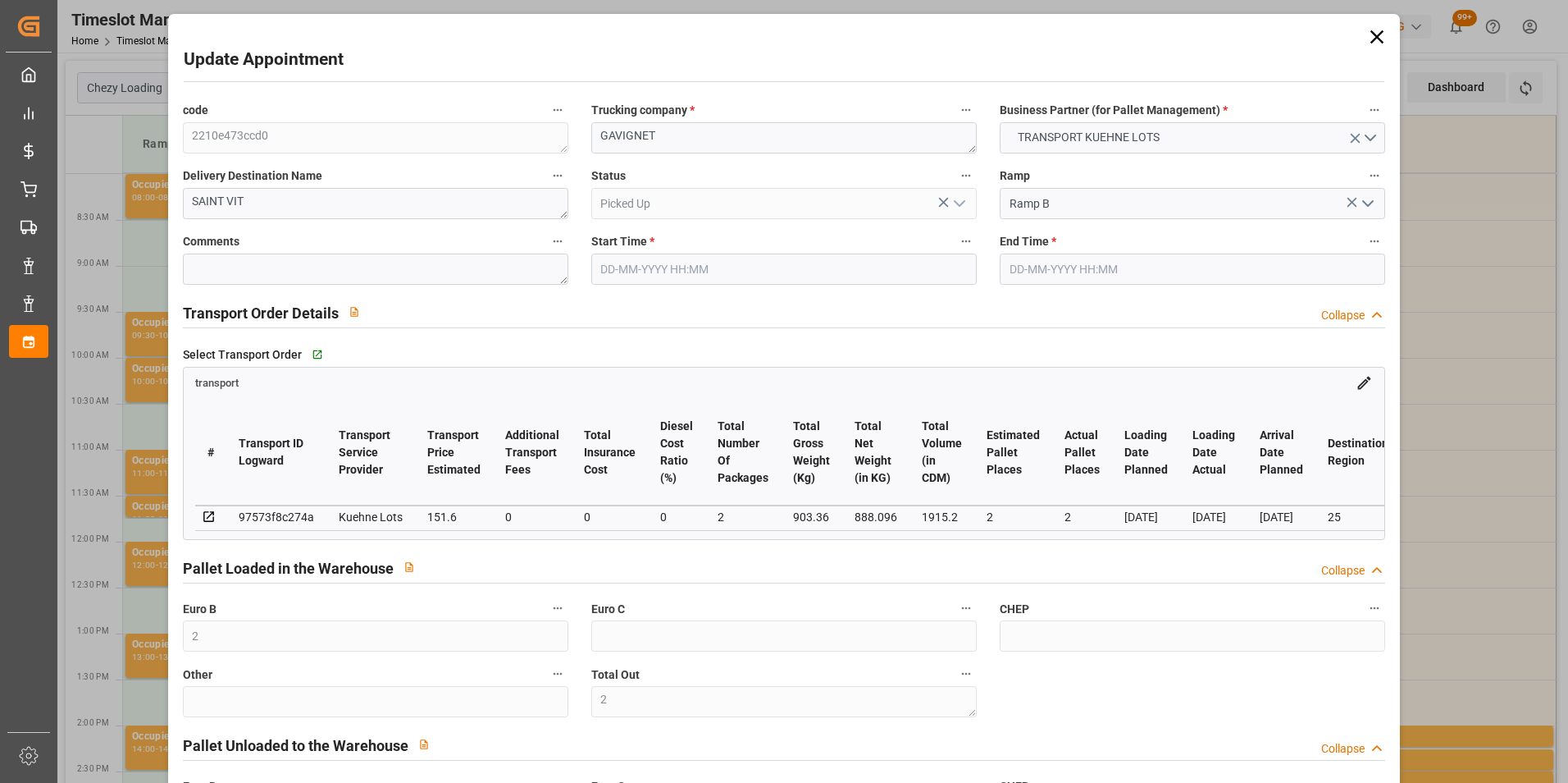
type input "96"
type input "2"
type input "101"
type input "903.36"
type input "0"
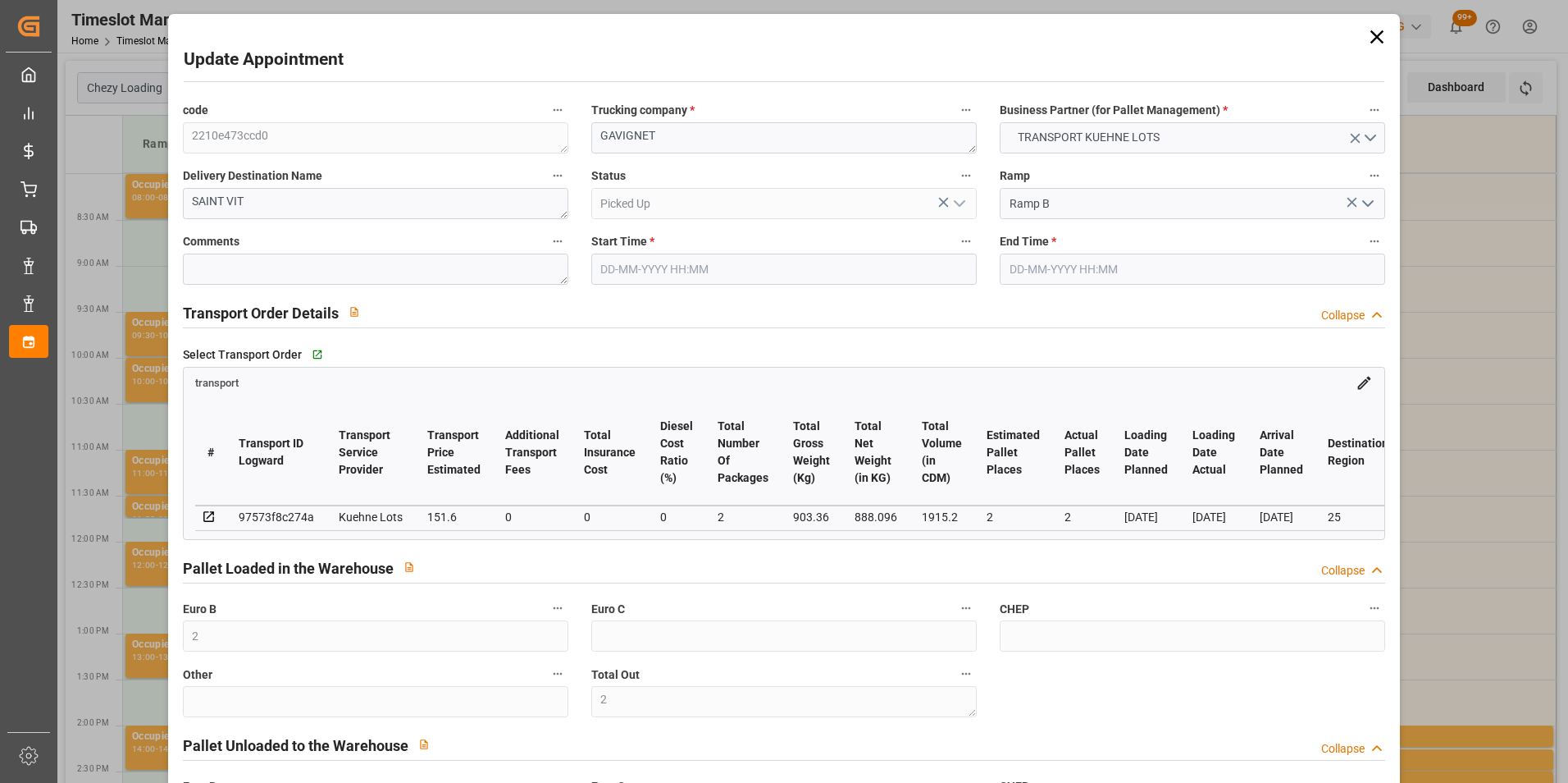
type input "4710.8598"
type input "0"
type input "21"
type input "35"
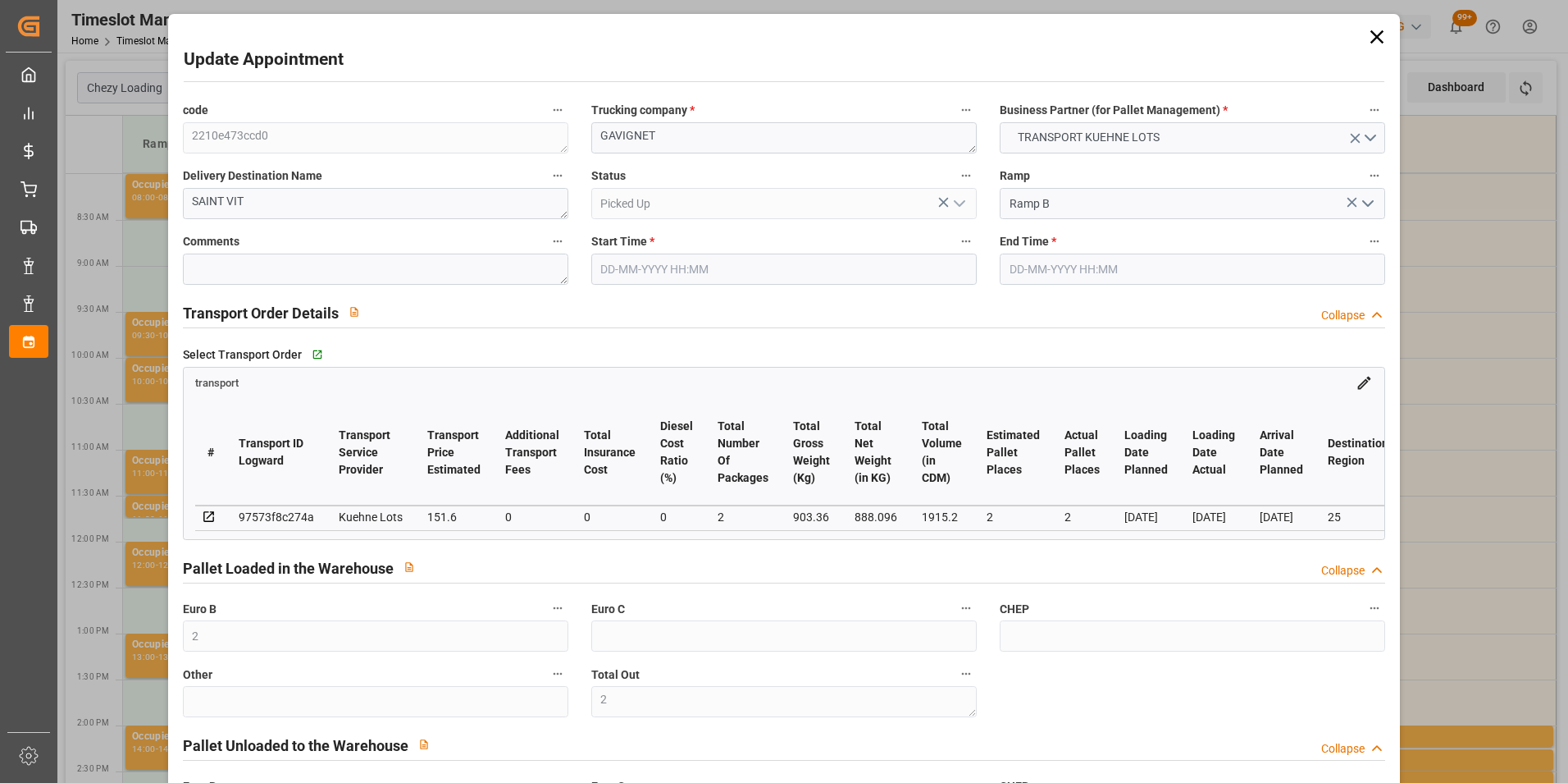
type input "[DATE] 11:30"
type input "[DATE] 11:45"
type input "[DATE] 15:57"
type input "[DATE] 11:35"
type input "[DATE]"
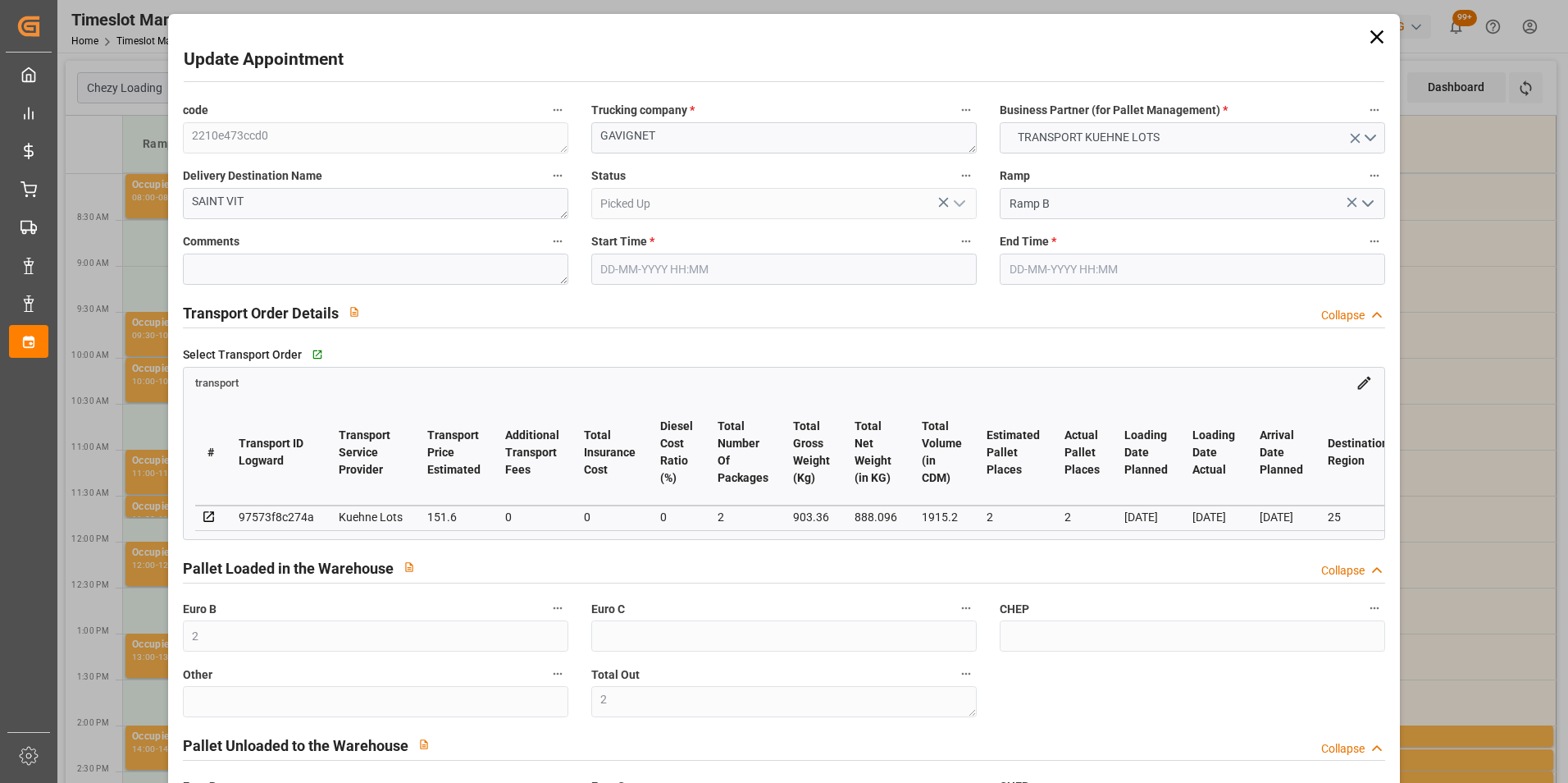
type input "[DATE]"
click at [661, 266] on input "[DATE] 11:30" at bounding box center [784, 269] width 386 height 31
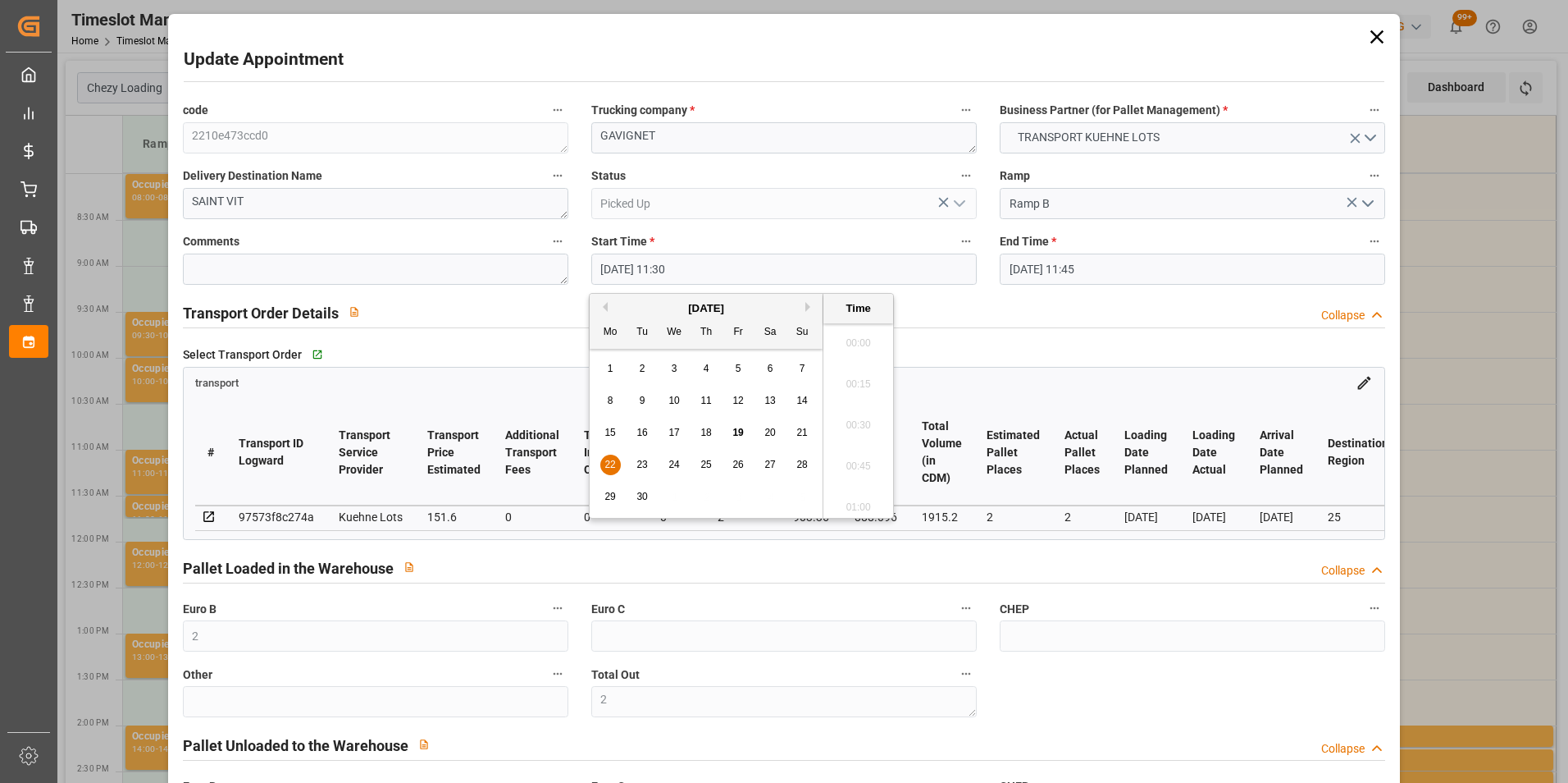
scroll to position [1810, 0]
click at [615, 462] on span "22" at bounding box center [610, 465] width 11 height 12
click at [861, 460] on li "11:45" at bounding box center [858, 461] width 69 height 41
type input "[DATE] 11:45"
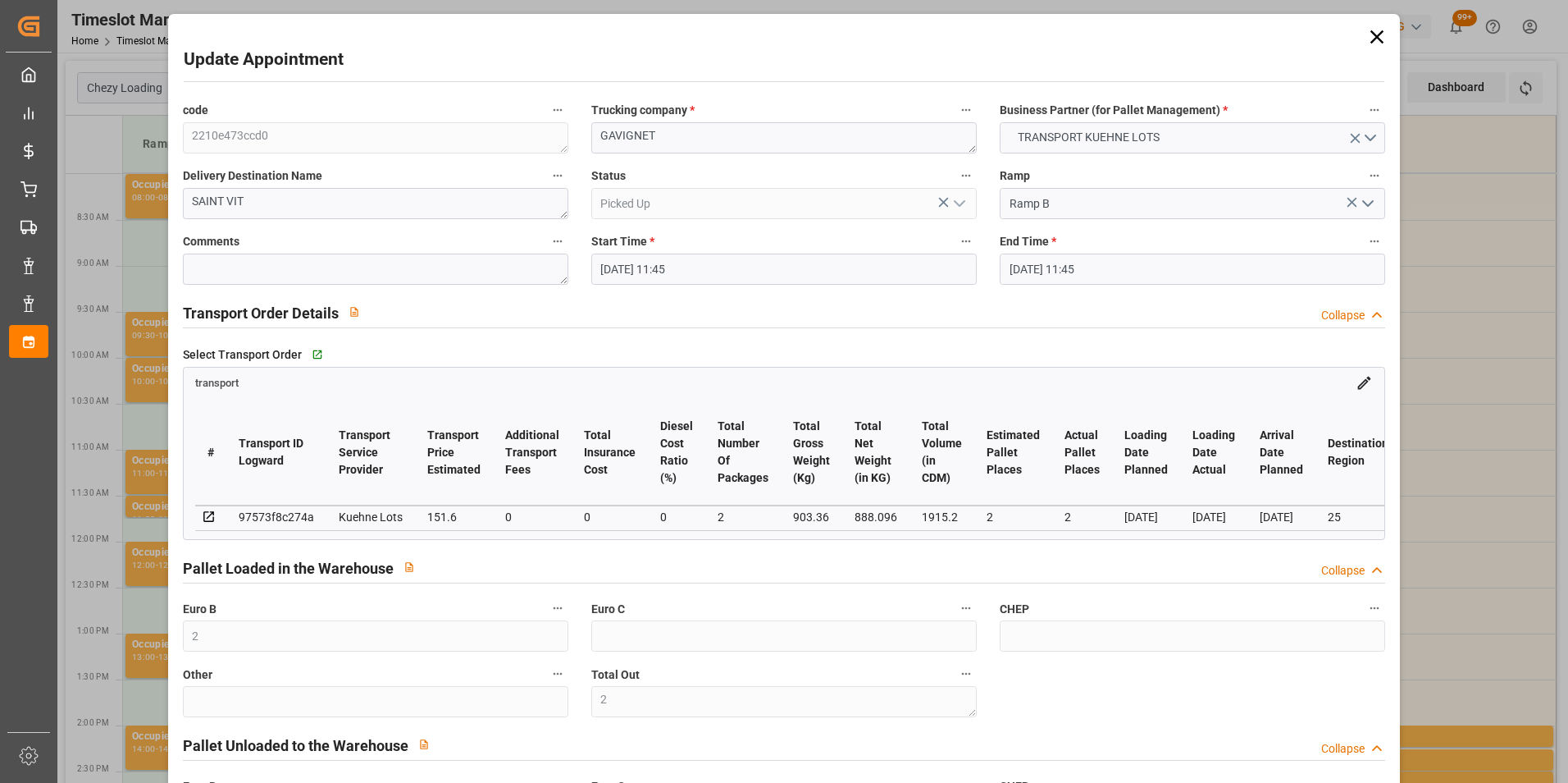
click at [1051, 264] on input "[DATE] 11:45" at bounding box center [1192, 269] width 386 height 31
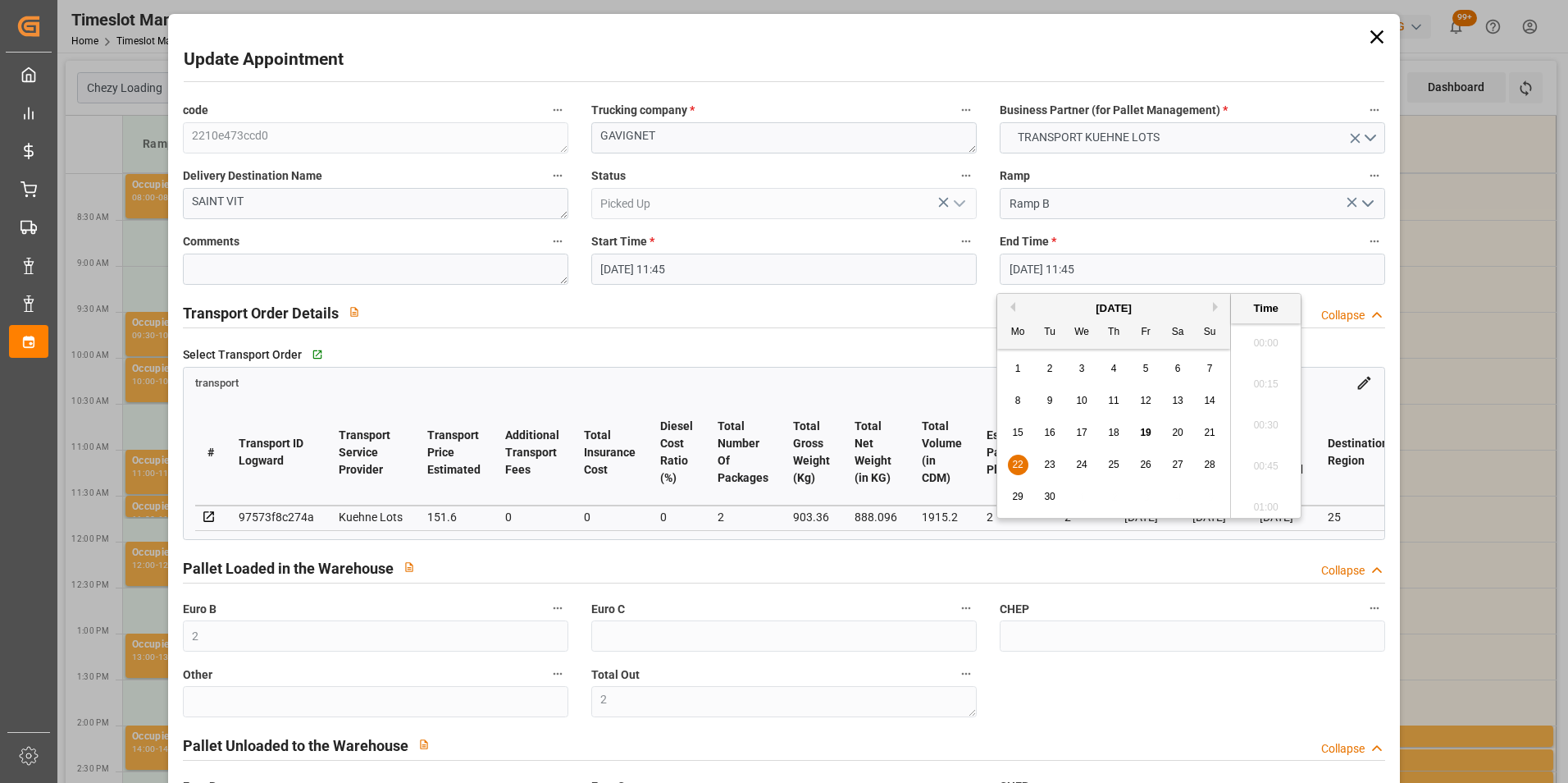
scroll to position [1852, 0]
click at [1016, 460] on span "22" at bounding box center [1016, 465] width 11 height 12
click at [1255, 453] on li "12:00" at bounding box center [1265, 461] width 69 height 41
type input "[DATE] 12:00"
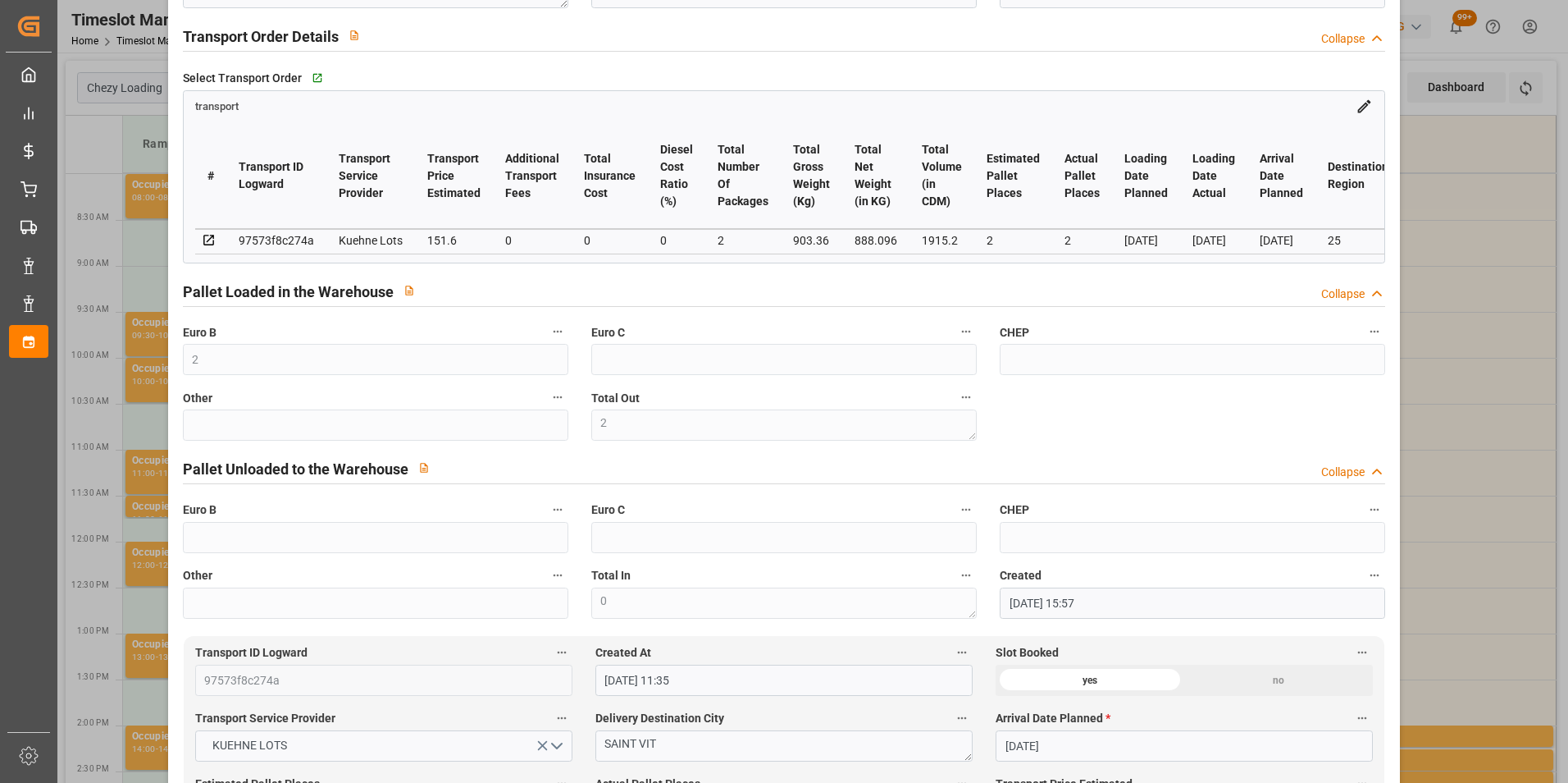
scroll to position [0, 0]
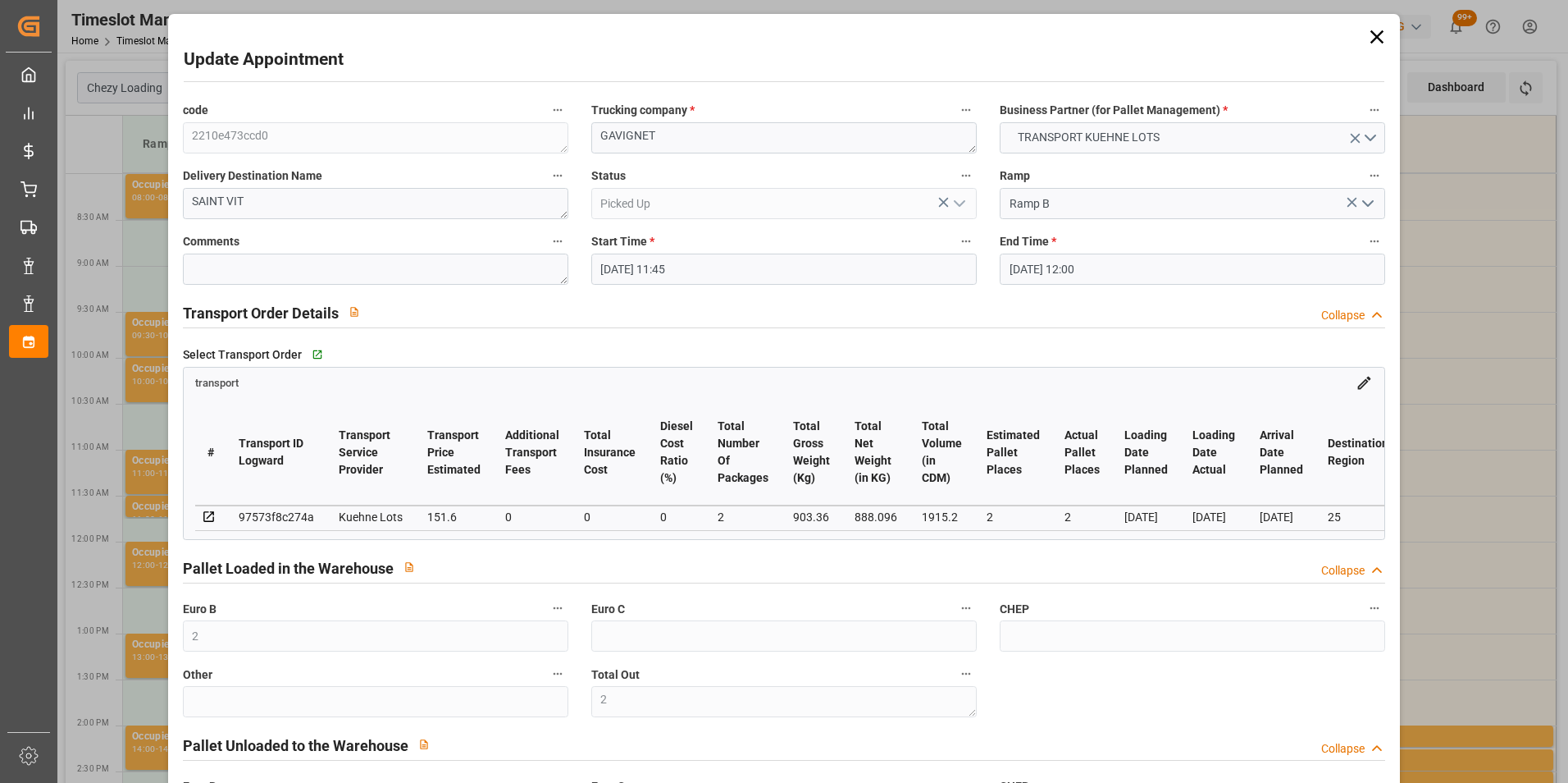
click at [620, 262] on input "[DATE] 11:45" at bounding box center [784, 269] width 386 height 31
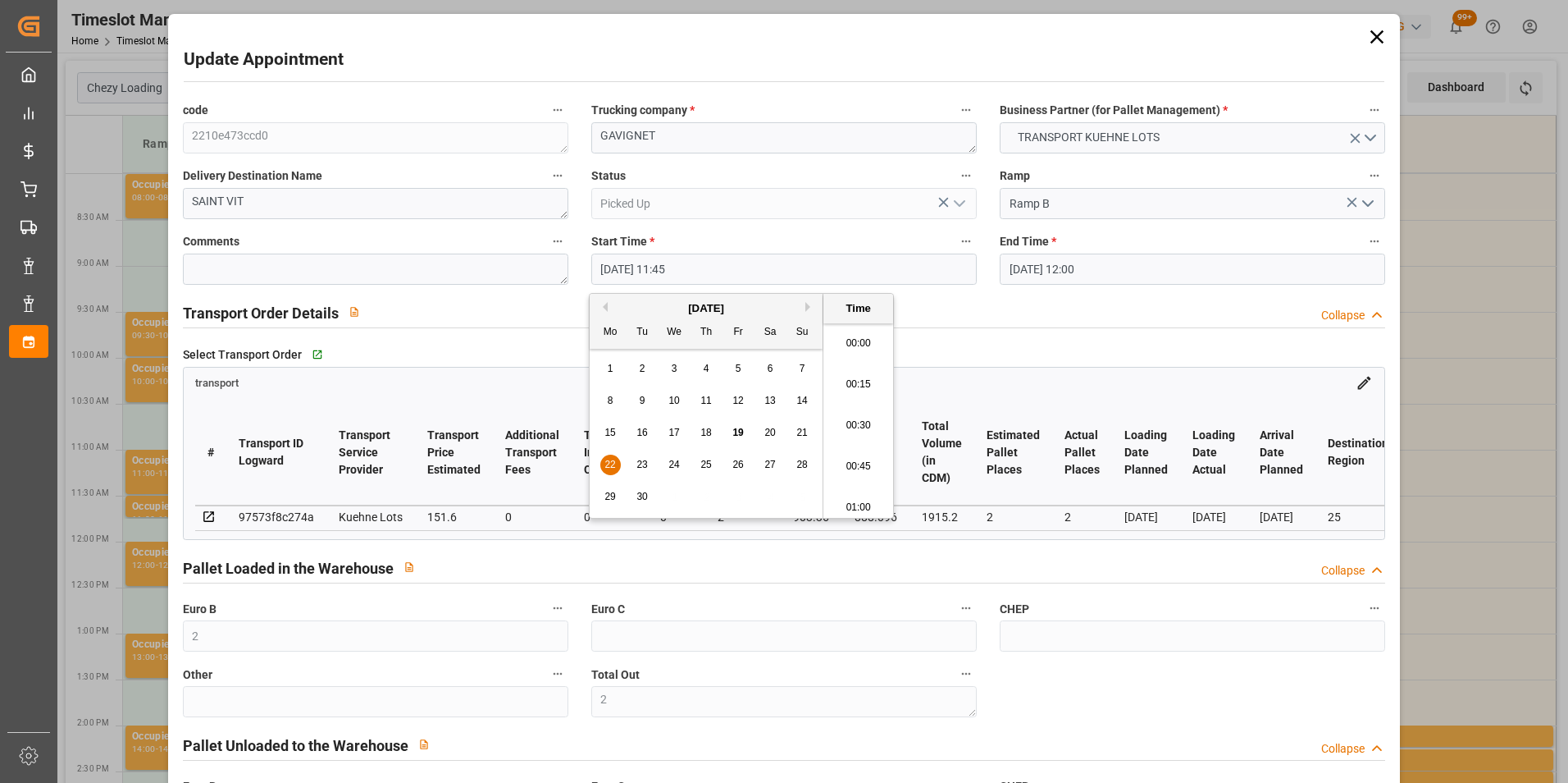
scroll to position [1852, 0]
click at [737, 436] on span "19" at bounding box center [737, 433] width 11 height 12
type input "[DATE] 11:45"
click at [867, 416] on li "11:45" at bounding box center [858, 419] width 69 height 41
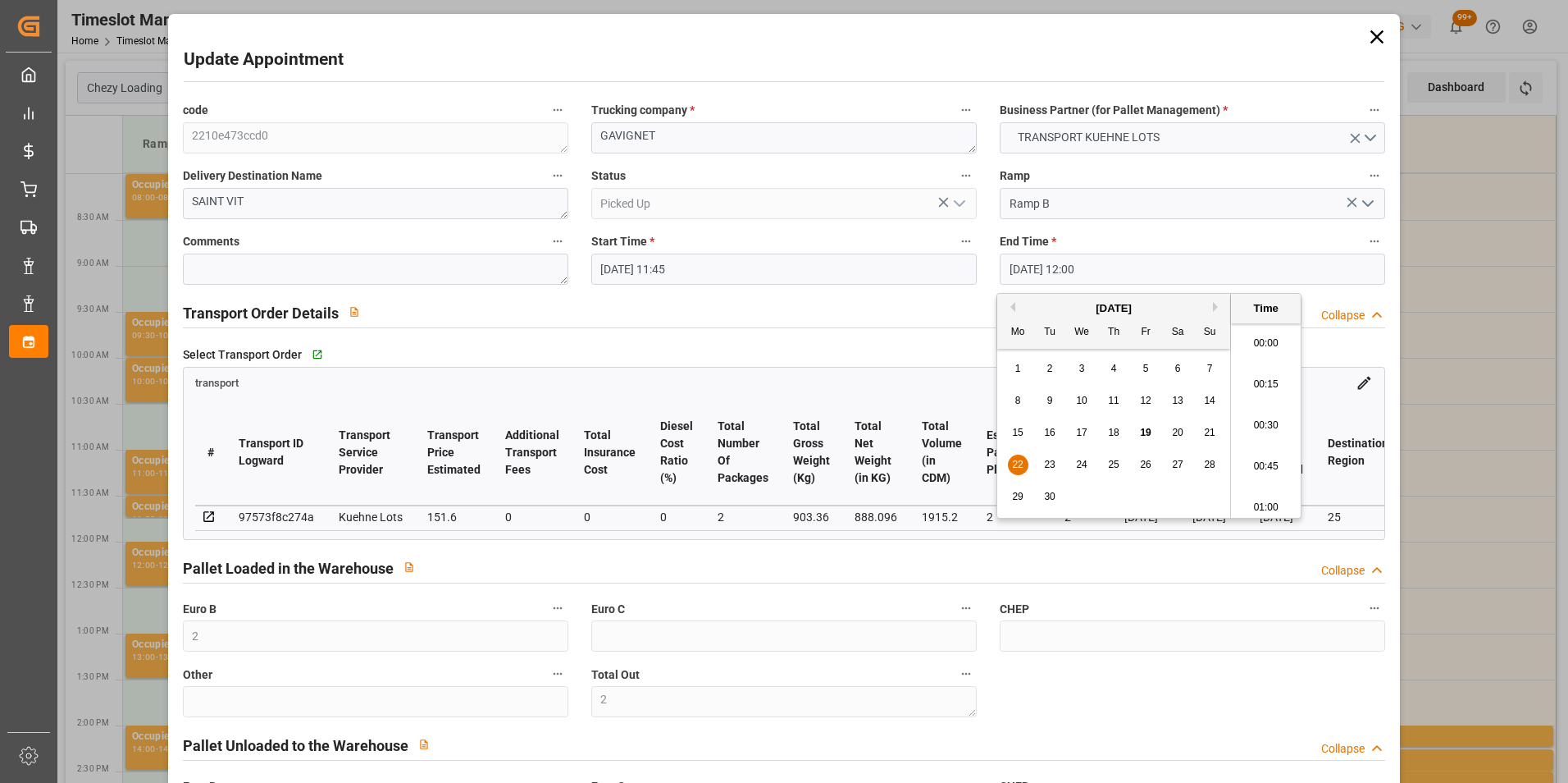
click at [1033, 266] on input "[DATE] 12:00" at bounding box center [1192, 269] width 386 height 31
click at [1140, 428] on span "19" at bounding box center [1145, 433] width 11 height 12
type input "[DATE] 12:00"
click at [1274, 409] on li "12:00" at bounding box center [1265, 419] width 69 height 41
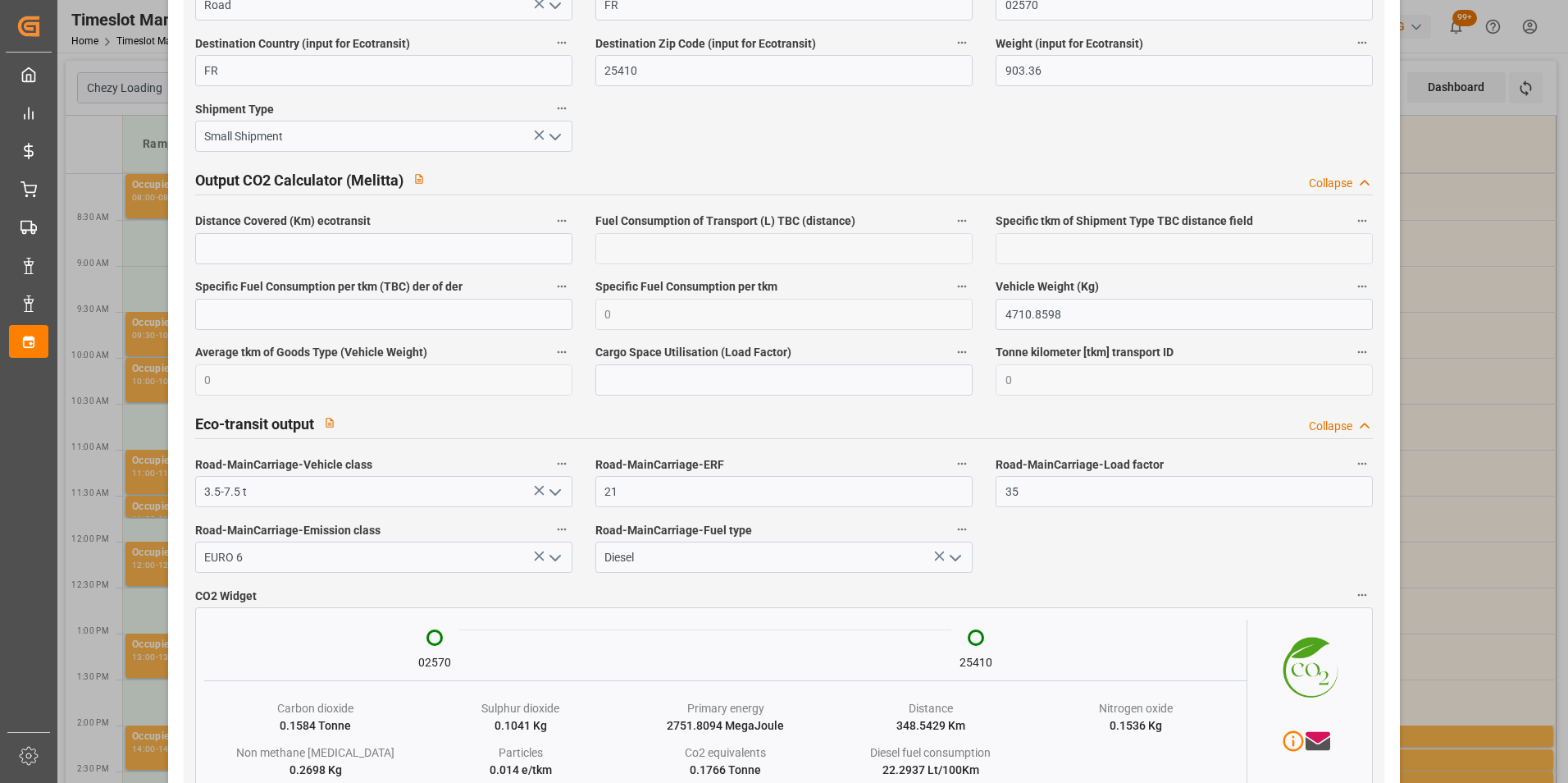
scroll to position [2677, 0]
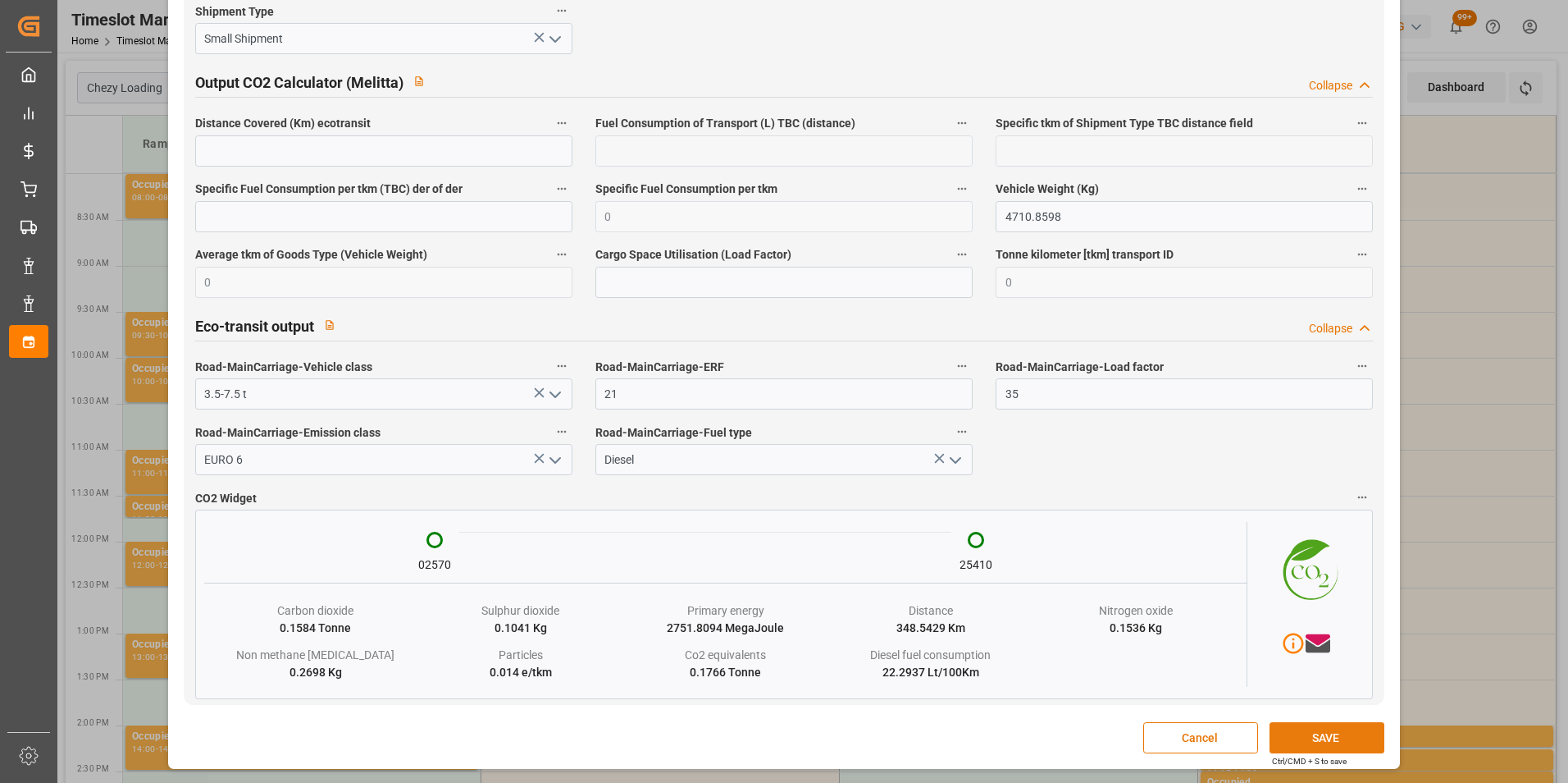
click at [1291, 738] on button "SAVE" at bounding box center [1326, 738] width 114 height 31
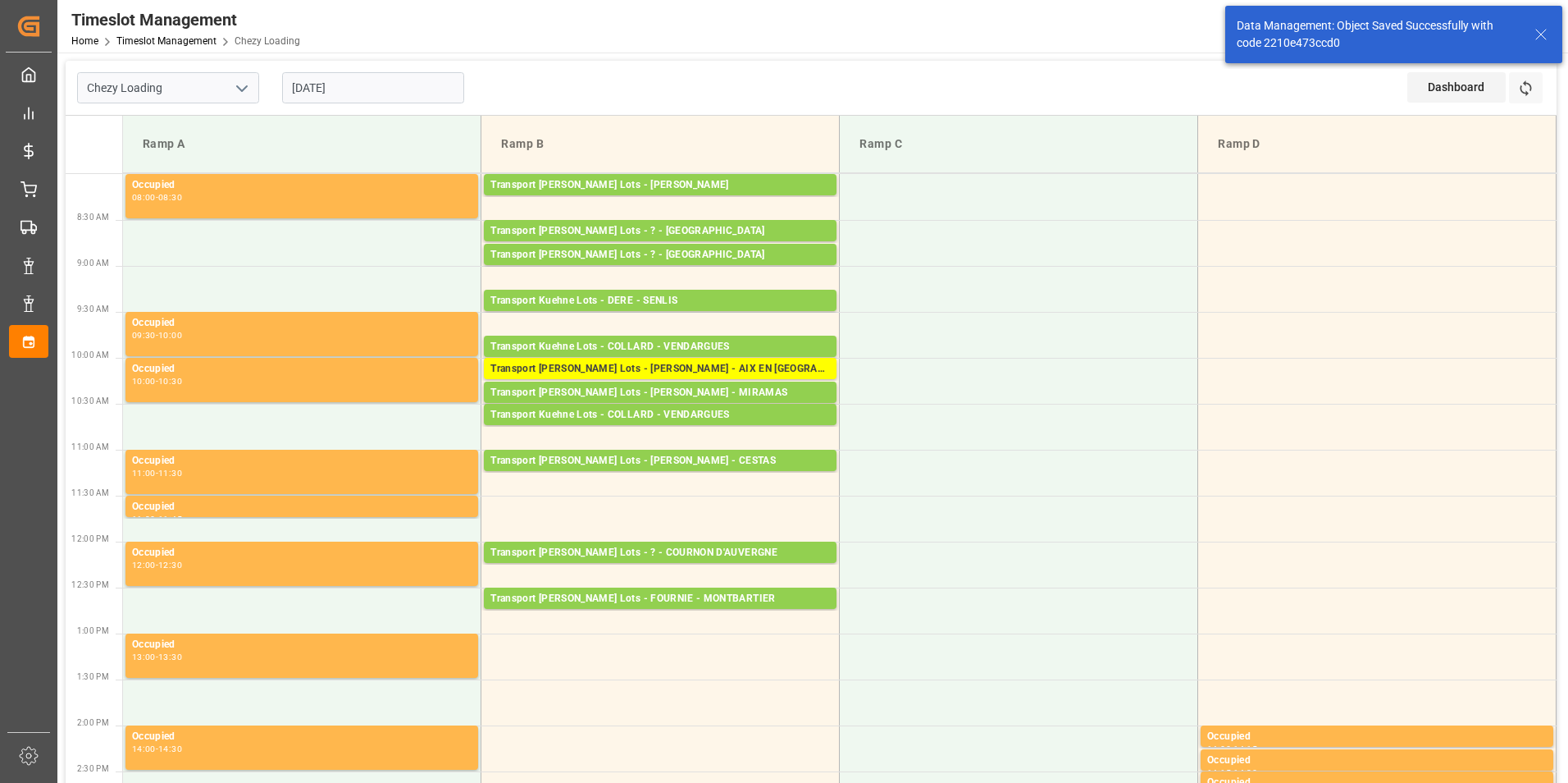
click at [327, 80] on input "[DATE]" at bounding box center [372, 88] width 182 height 31
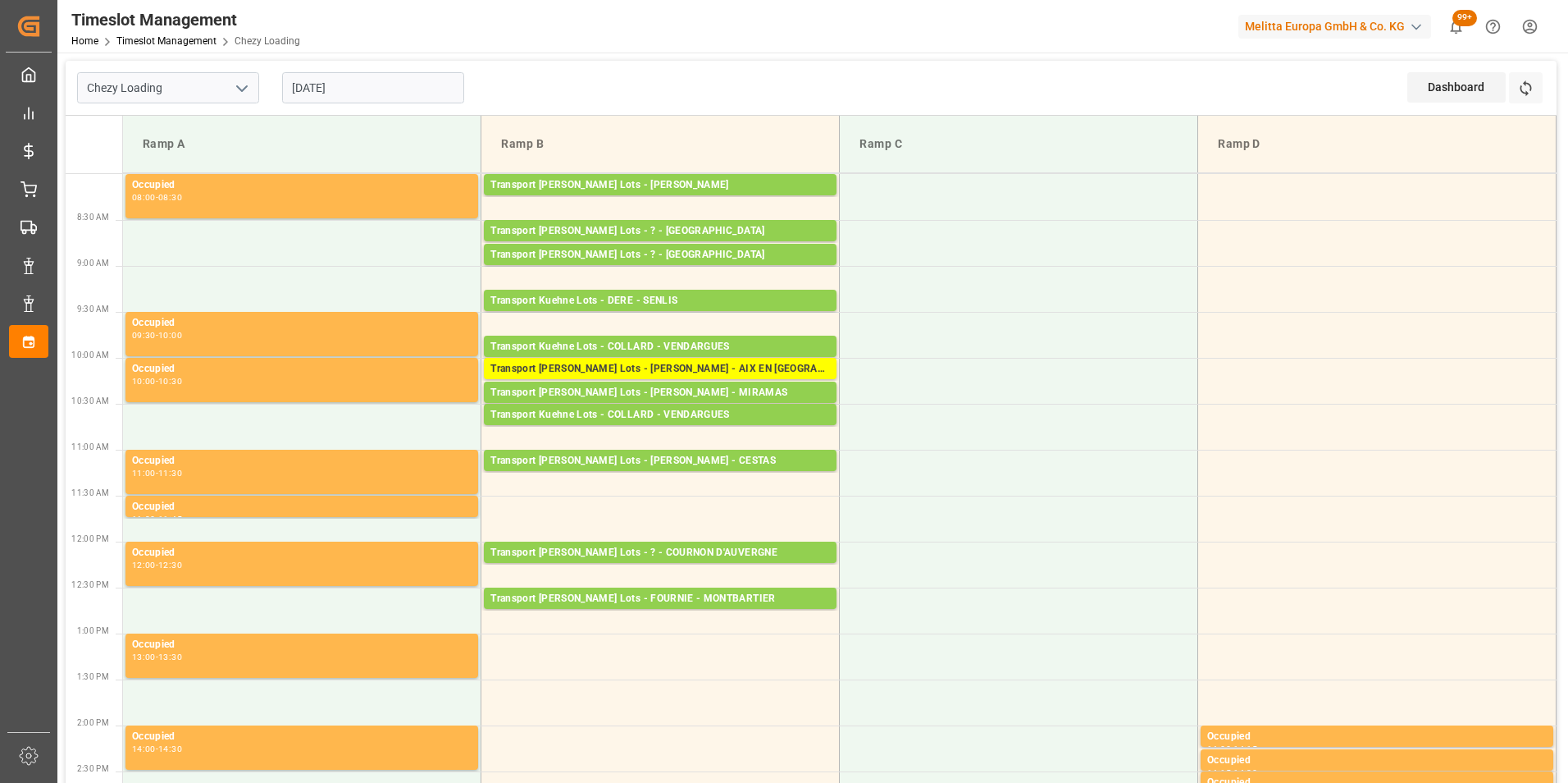
click at [598, 107] on div "Chezy Loading [DATE] Dashboard View Dashboard Refresh Time Slots" at bounding box center [810, 88] width 1491 height 55
click at [346, 95] on input "[DATE]" at bounding box center [372, 88] width 182 height 31
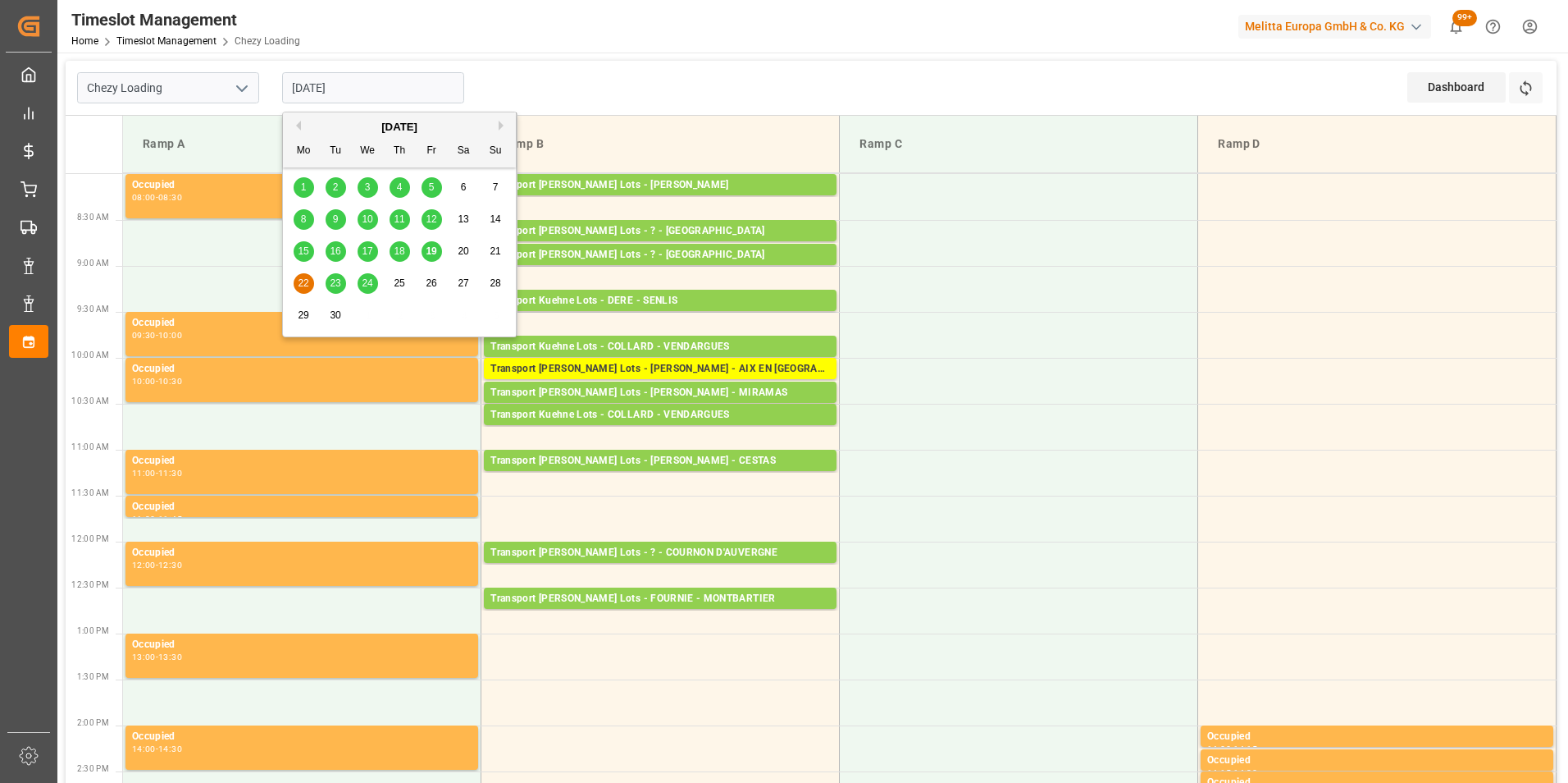
click at [402, 251] on span "18" at bounding box center [398, 251] width 11 height 12
type input "[DATE]"
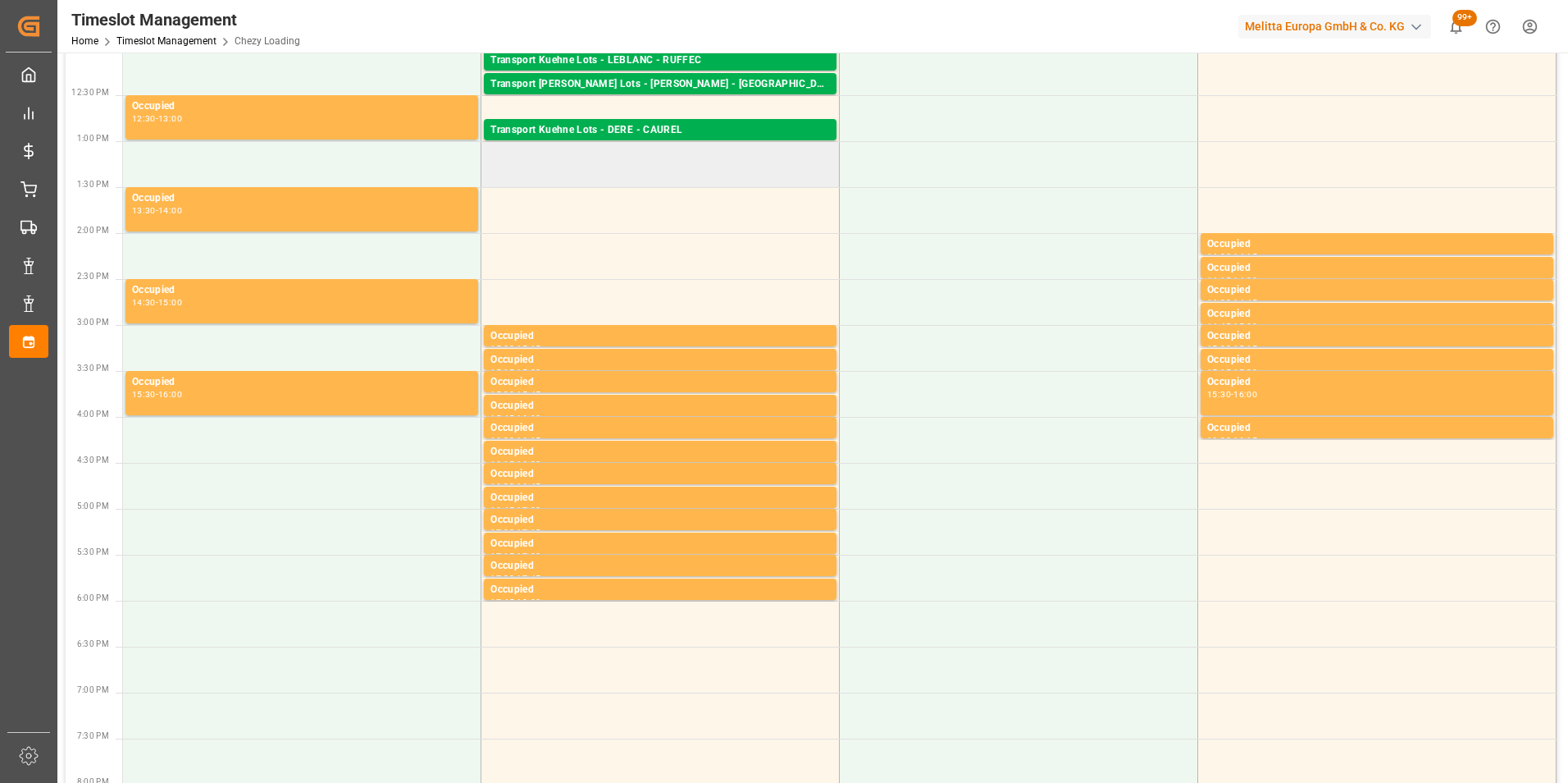
scroll to position [0, 0]
